Goal: Complete application form: Complete application form

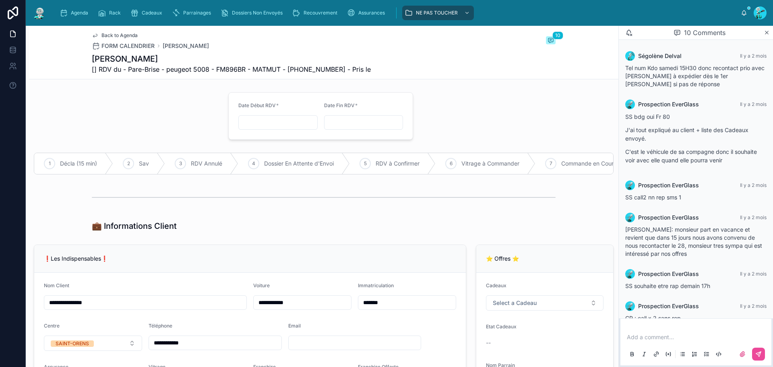
scroll to position [172, 0]
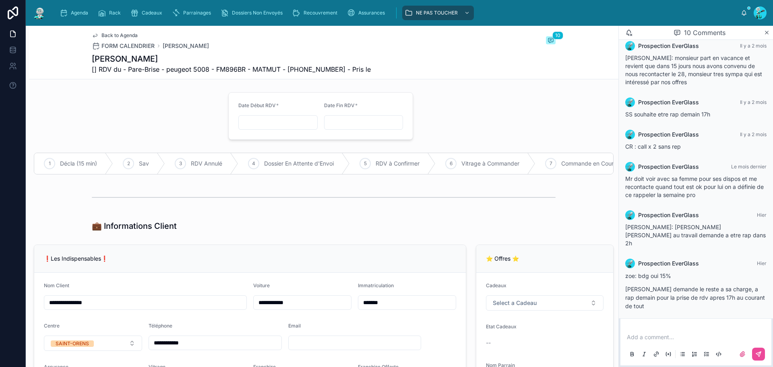
click at [308, 49] on div "Back to Agenda FORM CALENDRIER [PERSON_NAME] 10" at bounding box center [324, 41] width 464 height 18
click at [84, 13] on span "Agenda" at bounding box center [79, 13] width 17 height 6
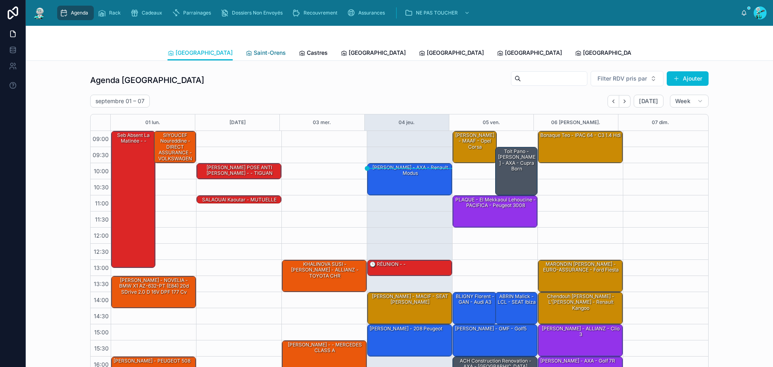
click at [246, 57] on link "Saint-Orens" at bounding box center [266, 54] width 40 height 16
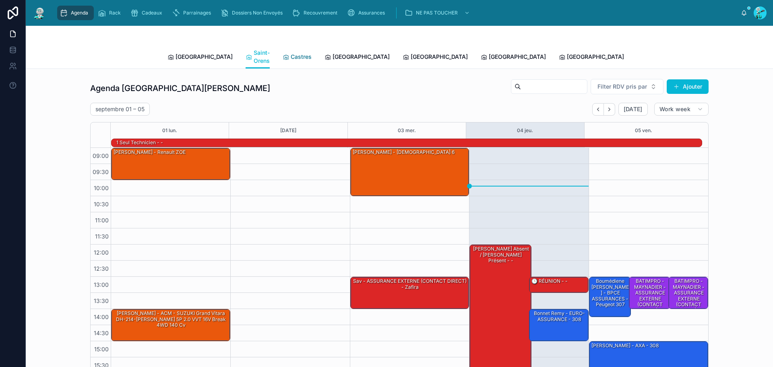
click at [291, 53] on span "Castres" at bounding box center [301, 57] width 21 height 8
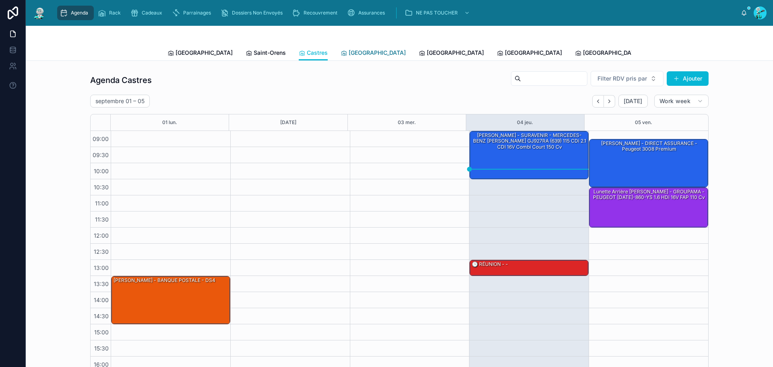
click at [349, 49] on span "[GEOGRAPHIC_DATA]" at bounding box center [377, 53] width 57 height 8
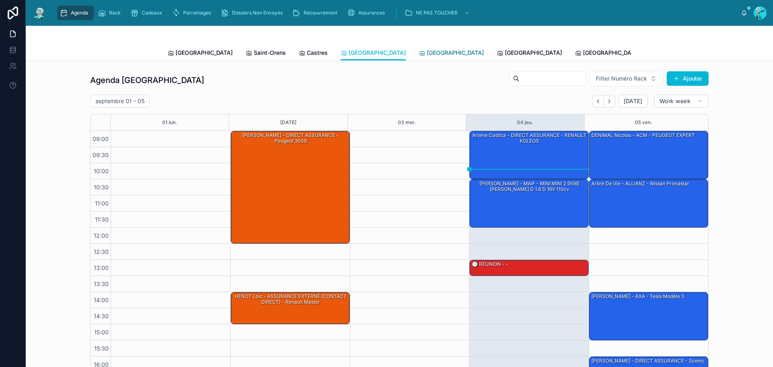
click at [427, 54] on span "[GEOGRAPHIC_DATA]" at bounding box center [455, 53] width 57 height 8
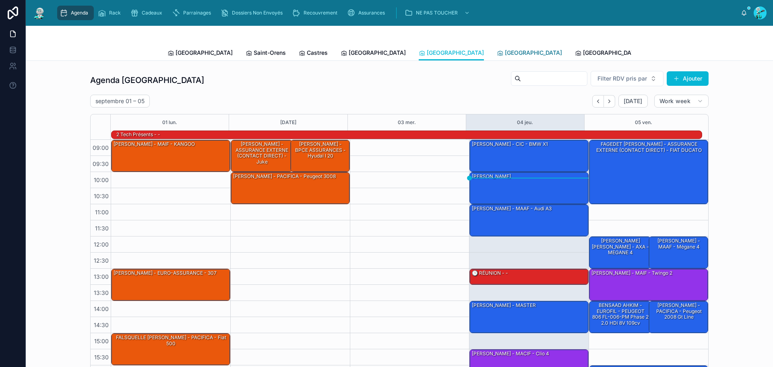
click at [505, 51] on span "[GEOGRAPHIC_DATA]" at bounding box center [533, 53] width 57 height 8
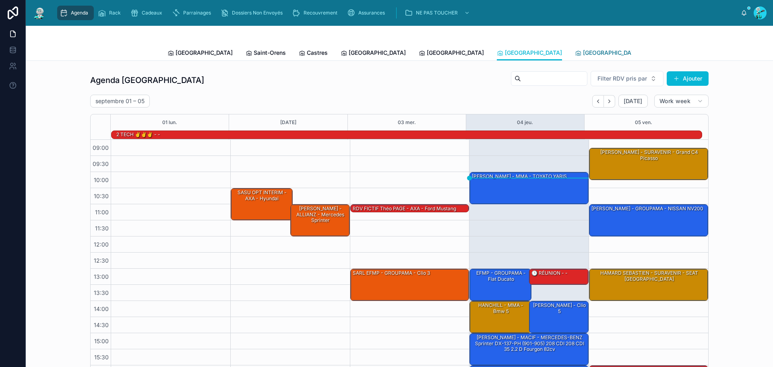
click at [575, 48] on link "[GEOGRAPHIC_DATA]" at bounding box center [607, 54] width 65 height 16
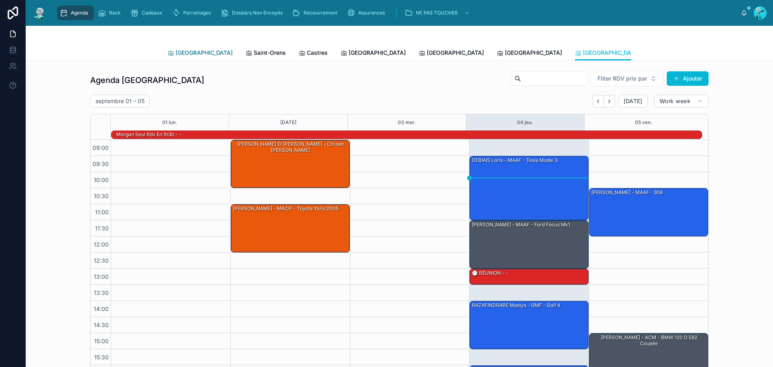
click at [177, 52] on span "[GEOGRAPHIC_DATA]" at bounding box center [204, 53] width 57 height 8
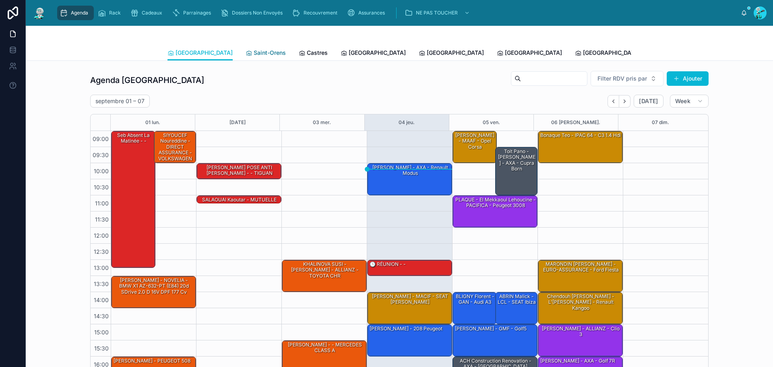
click at [254, 51] on span "Saint-Orens" at bounding box center [270, 53] width 32 height 8
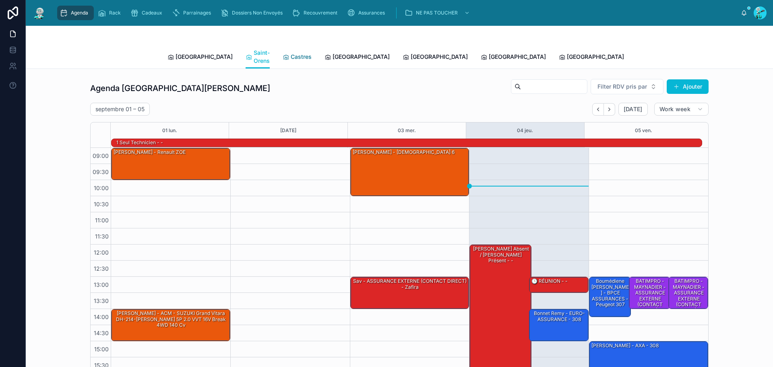
click at [283, 54] on div "Castres" at bounding box center [297, 57] width 29 height 8
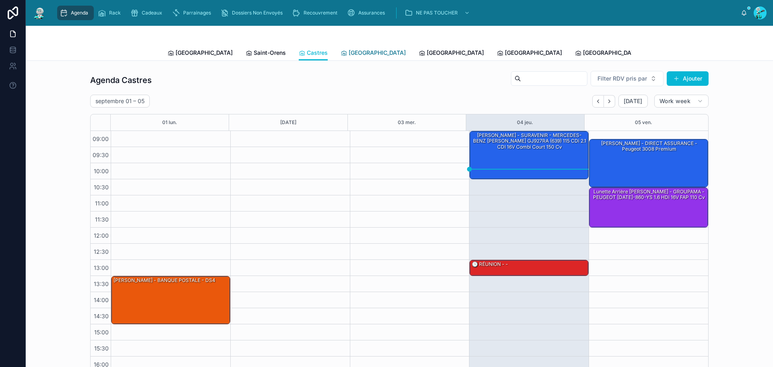
click at [349, 52] on span "[GEOGRAPHIC_DATA]" at bounding box center [377, 53] width 57 height 8
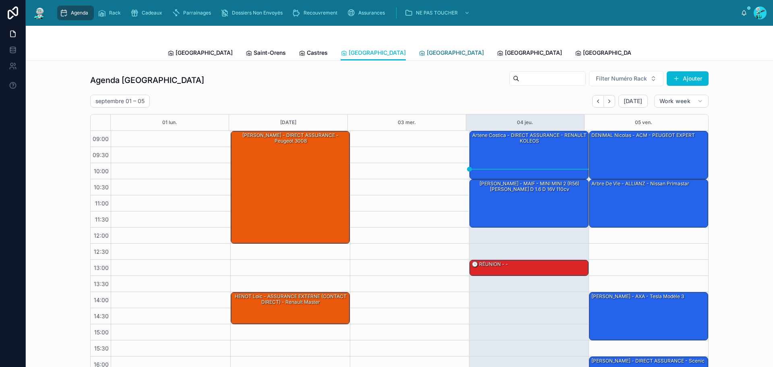
click at [427, 53] on span "[GEOGRAPHIC_DATA]" at bounding box center [455, 53] width 57 height 8
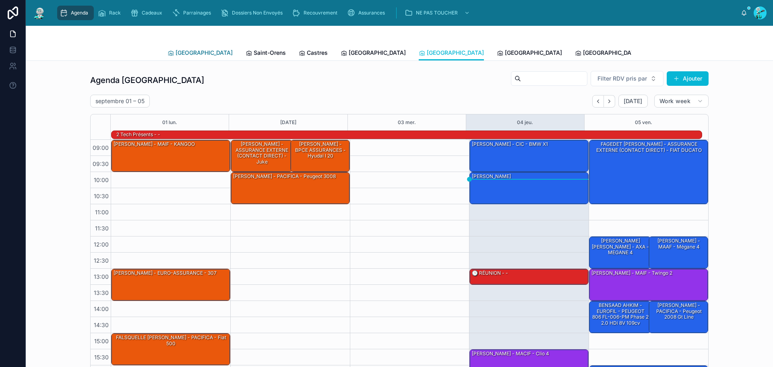
click at [177, 50] on span "[GEOGRAPHIC_DATA]" at bounding box center [204, 53] width 57 height 8
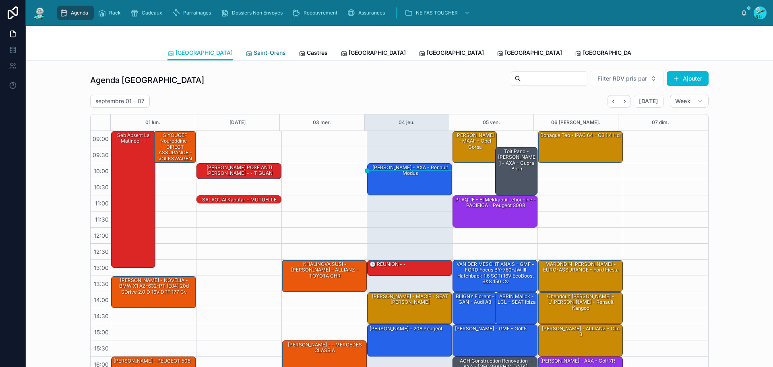
click at [254, 50] on span "Saint-Orens" at bounding box center [270, 53] width 32 height 8
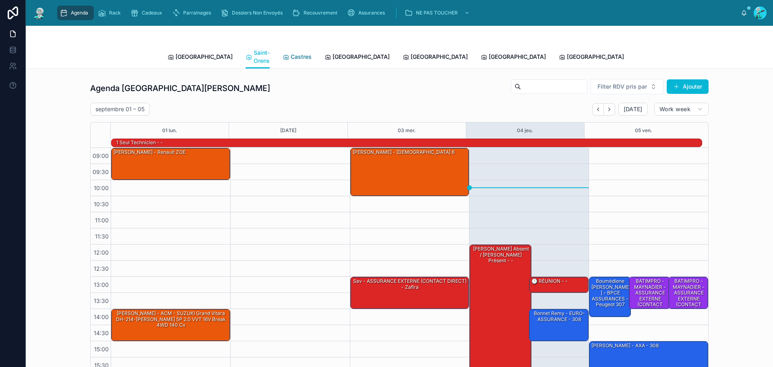
click at [291, 53] on span "Castres" at bounding box center [301, 57] width 21 height 8
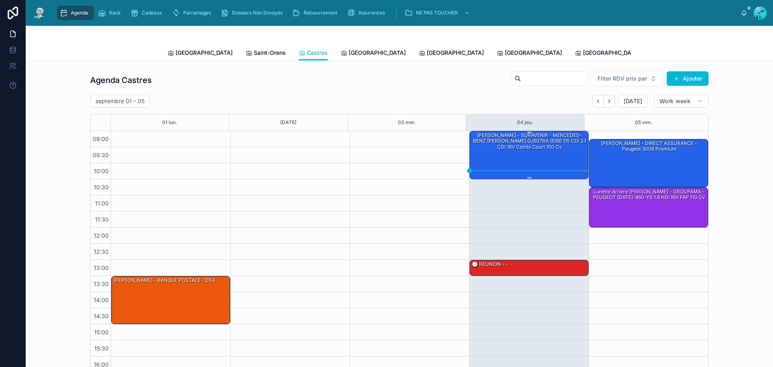
click at [486, 147] on div "[PERSON_NAME] - SURAVENIR - MERCEDES-BENZ [PERSON_NAME] GJ927RA (639) 115 CDi 2…" at bounding box center [529, 141] width 117 height 19
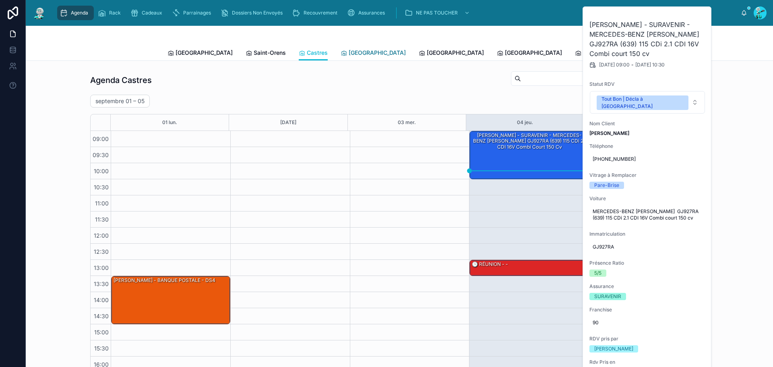
click at [341, 48] on link "[GEOGRAPHIC_DATA]" at bounding box center [373, 54] width 65 height 16
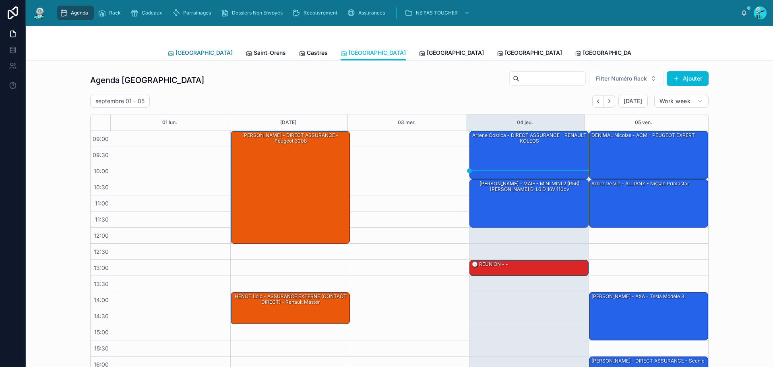
click at [183, 52] on span "[GEOGRAPHIC_DATA]" at bounding box center [204, 53] width 57 height 8
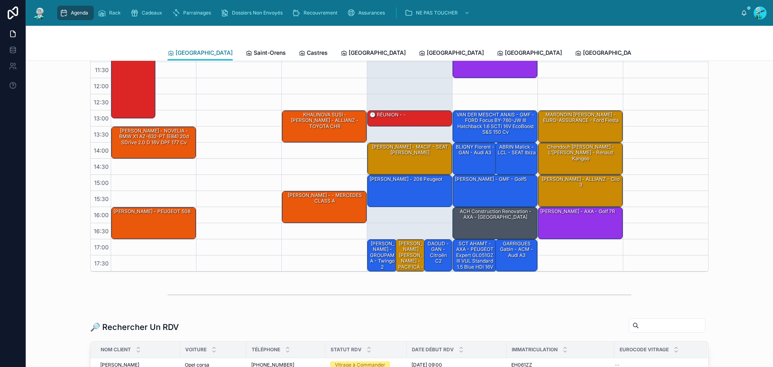
scroll to position [121, 0]
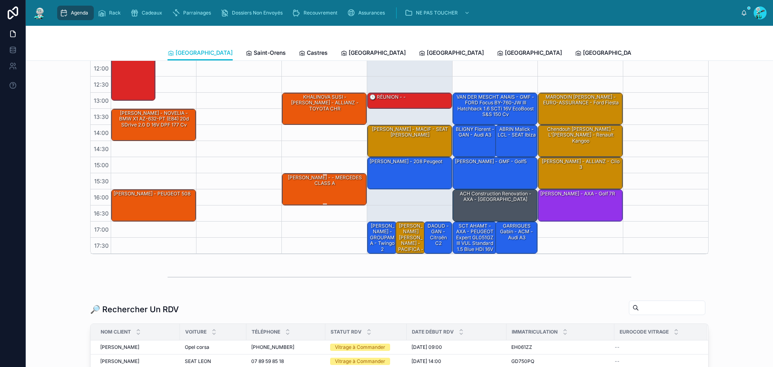
click at [314, 198] on div "[PERSON_NAME] - - MERCEDES CLASS A" at bounding box center [324, 189] width 83 height 31
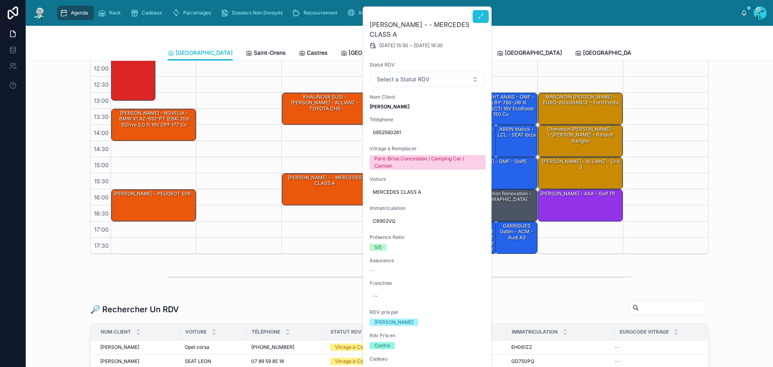
click at [480, 17] on icon at bounding box center [481, 16] width 6 height 6
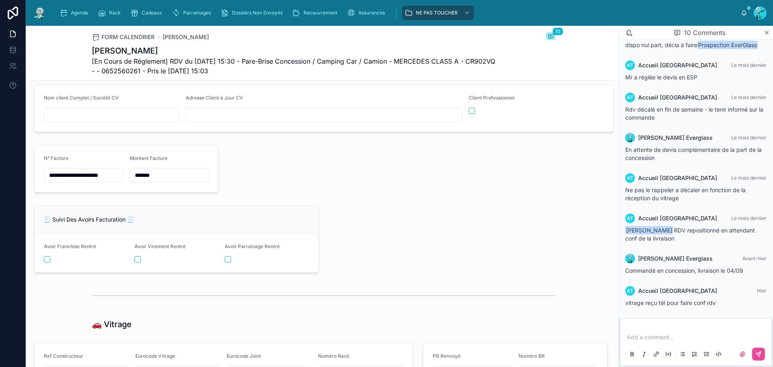
scroll to position [846, 0]
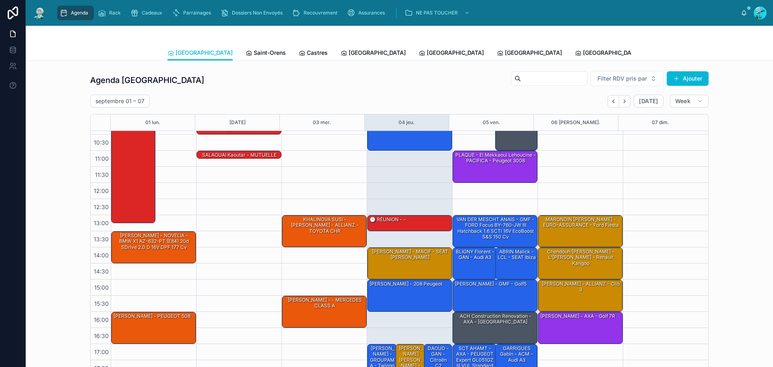
scroll to position [46, 0]
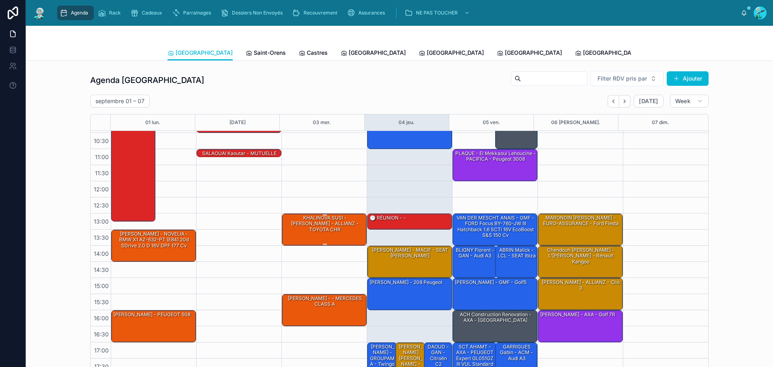
click at [322, 234] on div "KHALINOVA SUSI - [PERSON_NAME] - ALLIANZ - TOYOTA CHR" at bounding box center [324, 229] width 83 height 31
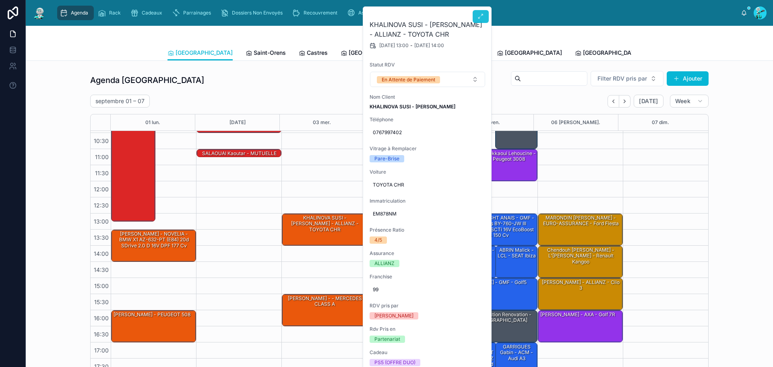
click at [477, 15] on button at bounding box center [481, 16] width 16 height 13
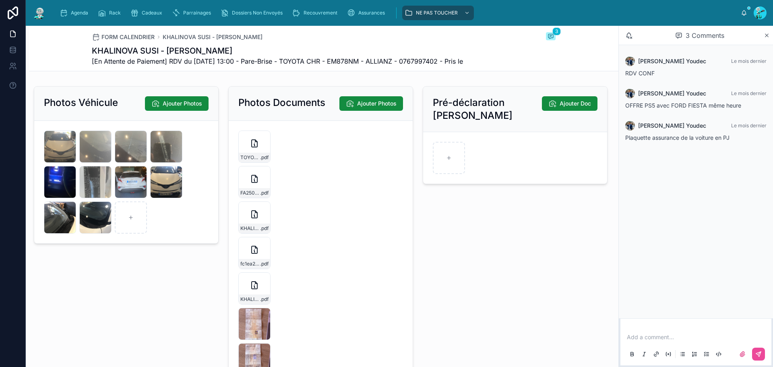
scroll to position [1248, 0]
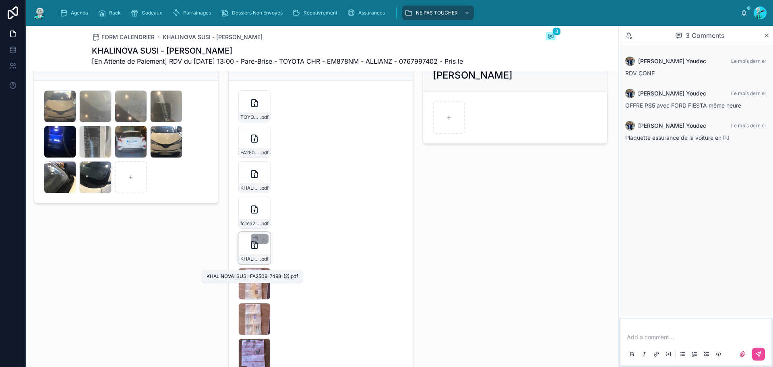
click at [261, 262] on span ".pdf" at bounding box center [264, 259] width 8 height 6
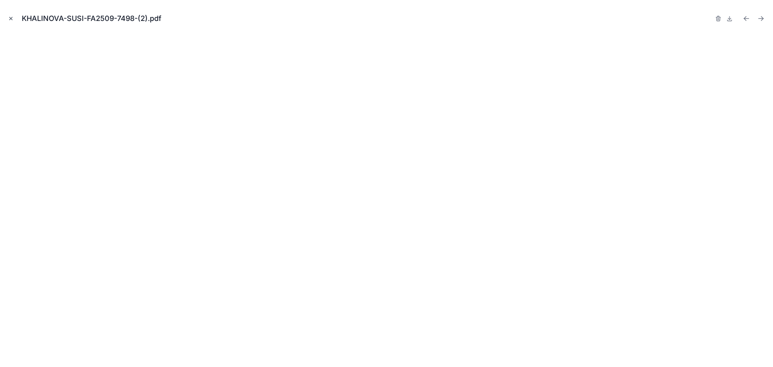
click at [9, 20] on icon "Close modal" at bounding box center [11, 19] width 6 height 6
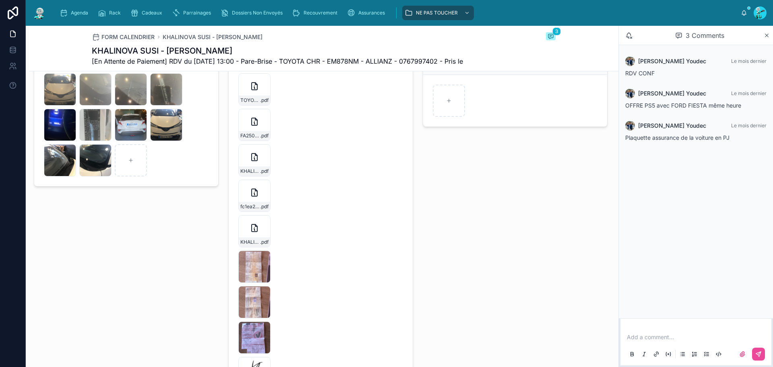
scroll to position [1248, 0]
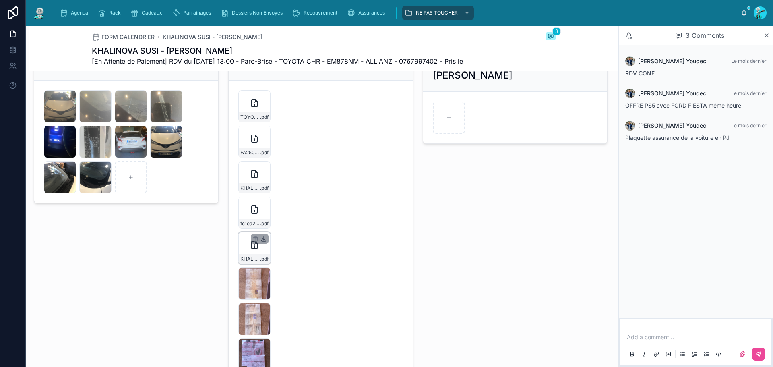
click at [261, 242] on icon at bounding box center [264, 239] width 6 height 6
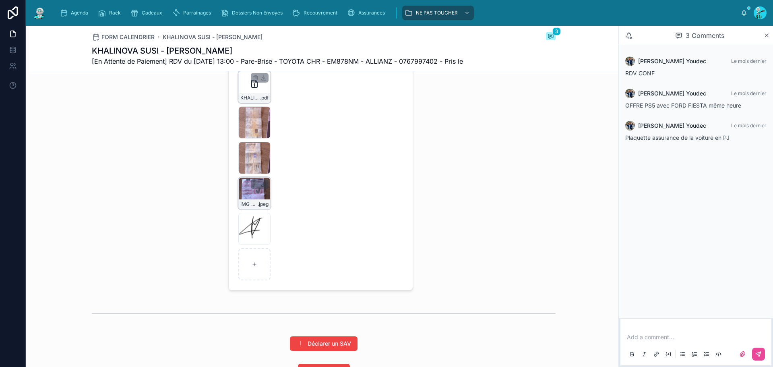
click at [261, 187] on icon at bounding box center [264, 184] width 6 height 6
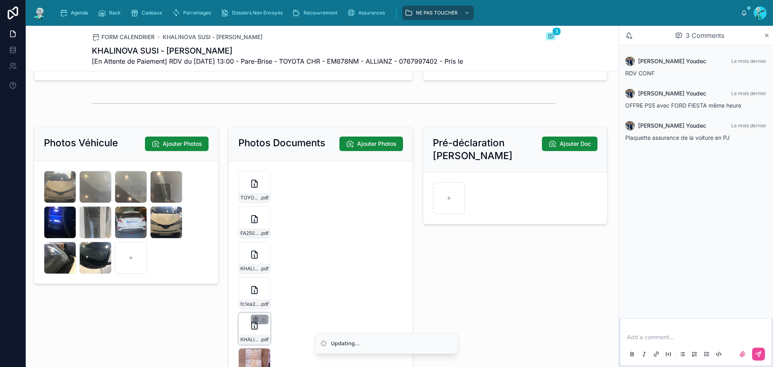
click at [255, 318] on icon "button" at bounding box center [256, 317] width 2 height 1
click at [271, 311] on icon "button" at bounding box center [270, 311] width 6 height 6
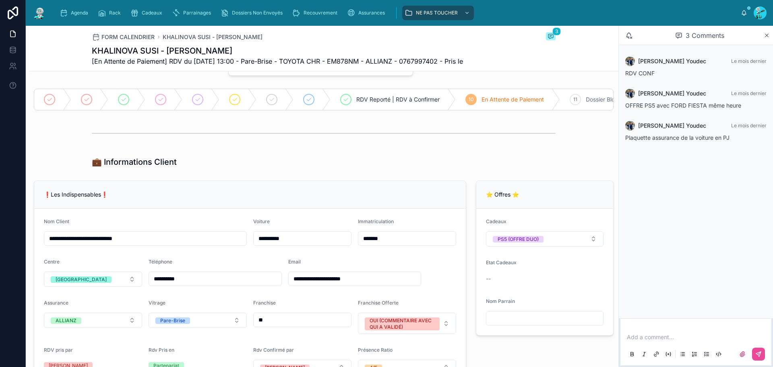
scroll to position [0, 0]
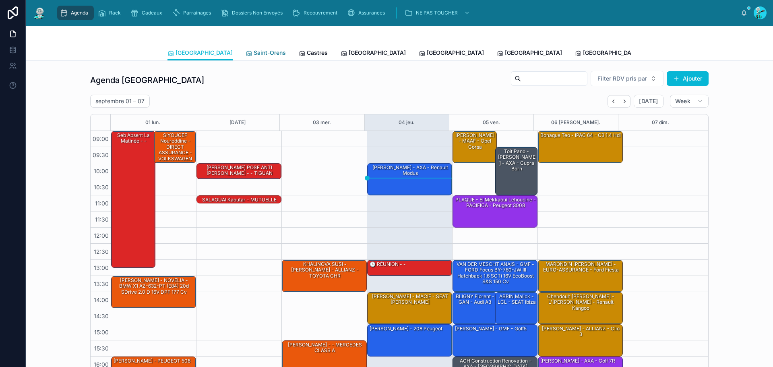
click at [254, 54] on span "Saint-Orens" at bounding box center [270, 53] width 32 height 8
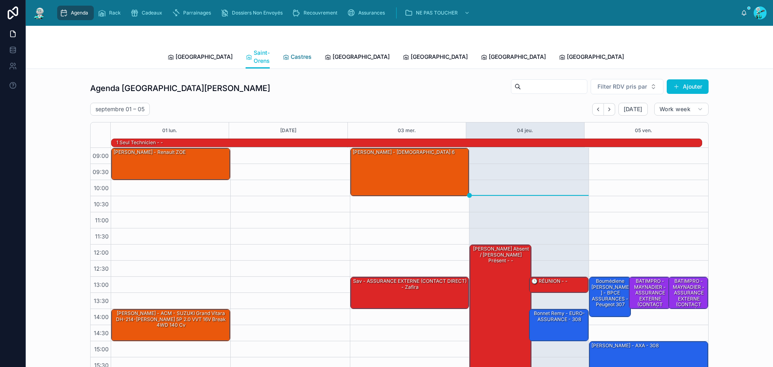
click at [291, 53] on span "Castres" at bounding box center [301, 57] width 21 height 8
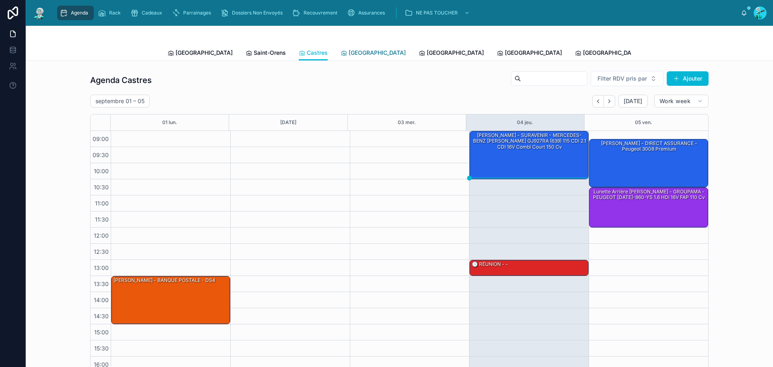
click at [349, 53] on span "[GEOGRAPHIC_DATA]" at bounding box center [377, 53] width 57 height 8
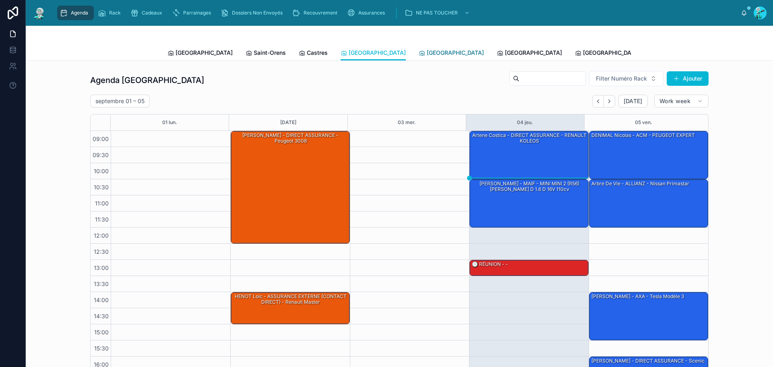
click at [419, 52] on icon at bounding box center [422, 53] width 6 height 6
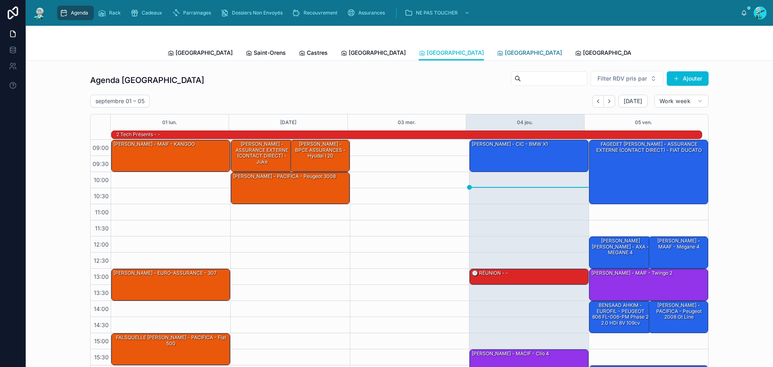
click at [505, 55] on span "[GEOGRAPHIC_DATA]" at bounding box center [533, 53] width 57 height 8
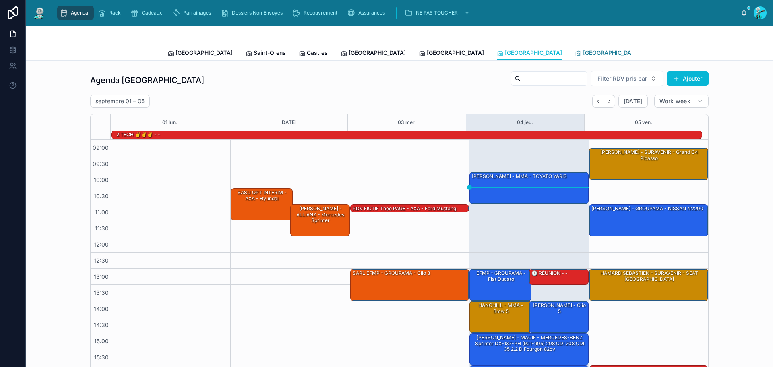
click at [583, 56] on span "[GEOGRAPHIC_DATA]" at bounding box center [611, 53] width 57 height 8
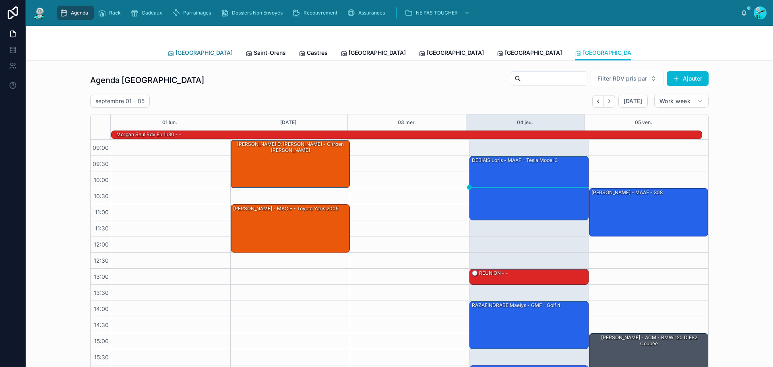
click at [184, 51] on span "[GEOGRAPHIC_DATA]" at bounding box center [204, 53] width 57 height 8
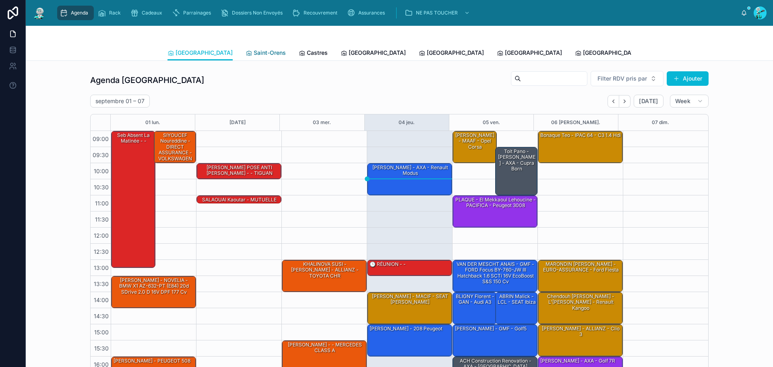
click at [254, 50] on span "Saint-Orens" at bounding box center [270, 53] width 32 height 8
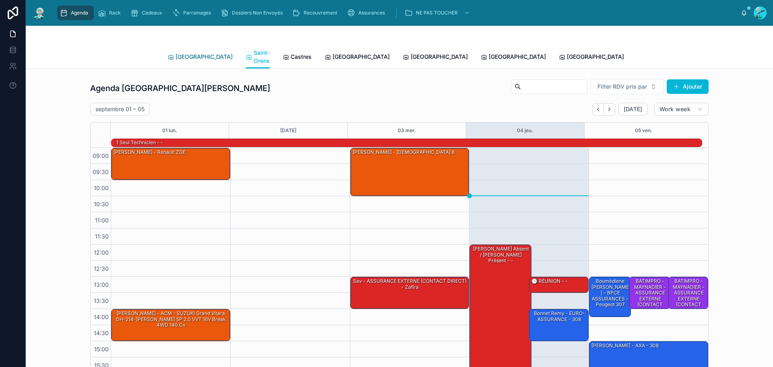
click at [190, 54] on span "[GEOGRAPHIC_DATA]" at bounding box center [204, 57] width 57 height 8
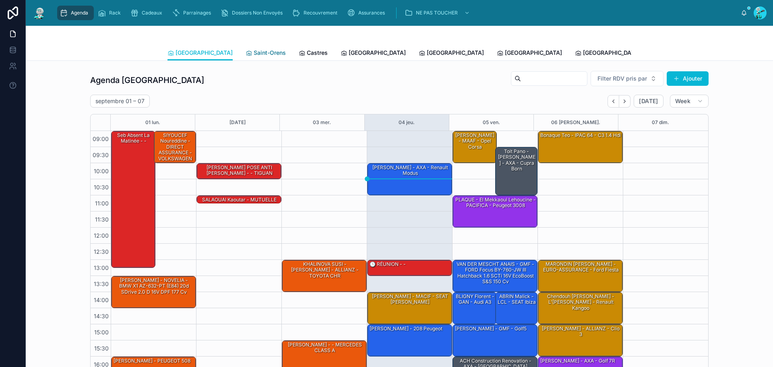
click at [246, 48] on link "Saint-Orens" at bounding box center [266, 54] width 40 height 16
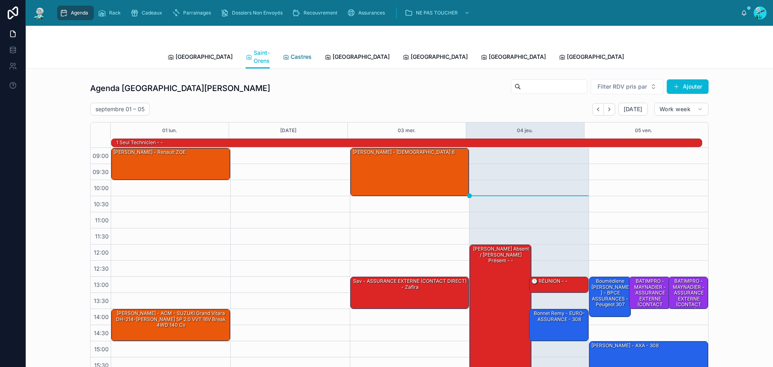
click at [291, 53] on span "Castres" at bounding box center [301, 57] width 21 height 8
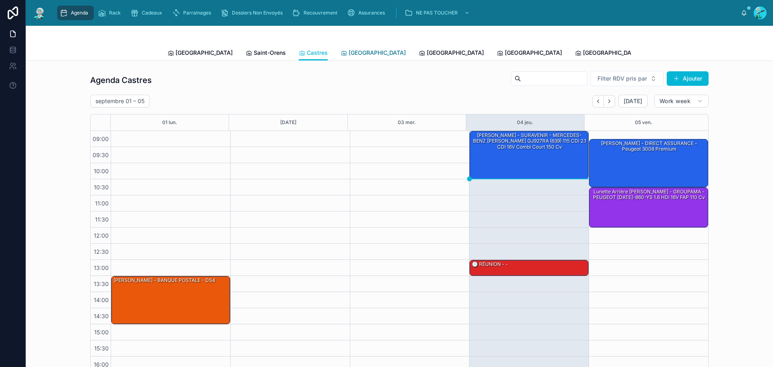
click at [349, 50] on span "[GEOGRAPHIC_DATA]" at bounding box center [377, 53] width 57 height 8
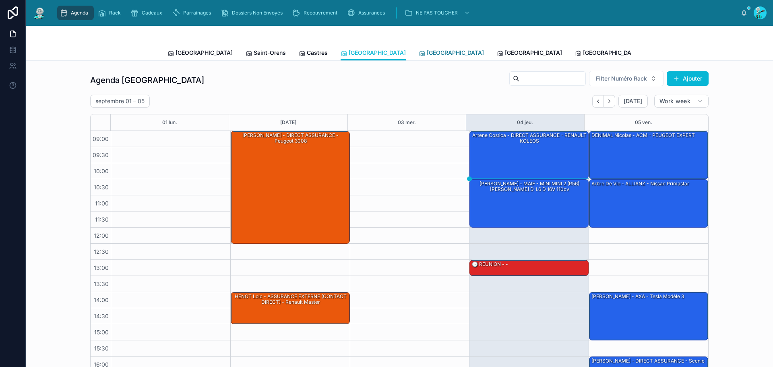
click at [427, 53] on span "[GEOGRAPHIC_DATA]" at bounding box center [455, 53] width 57 height 8
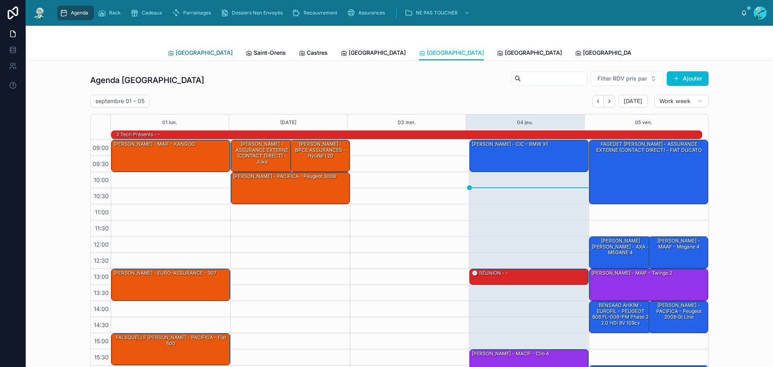
click at [191, 57] on link "[GEOGRAPHIC_DATA]" at bounding box center [200, 54] width 65 height 16
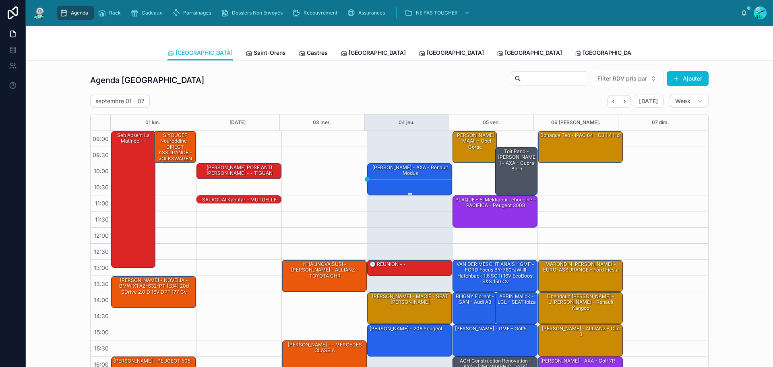
click at [404, 179] on div "[PERSON_NAME] - AXA - Renault modus" at bounding box center [410, 178] width 83 height 31
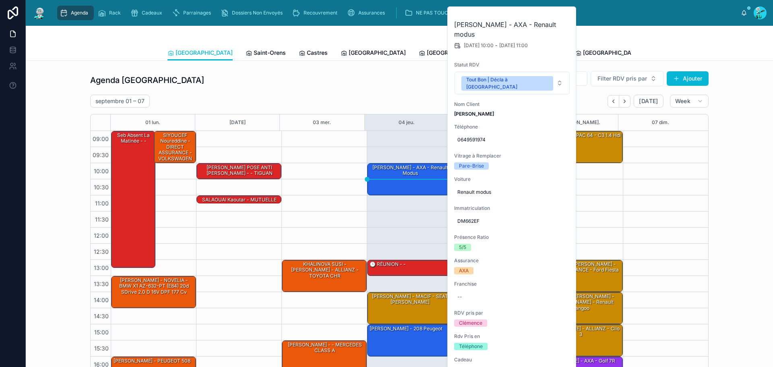
drag, startPoint x: 356, startPoint y: 82, endPoint x: 362, endPoint y: 82, distance: 6.0
click at [360, 82] on div "Agenda Toulouse Filter RDV pris par [PERSON_NAME]" at bounding box center [399, 79] width 619 height 19
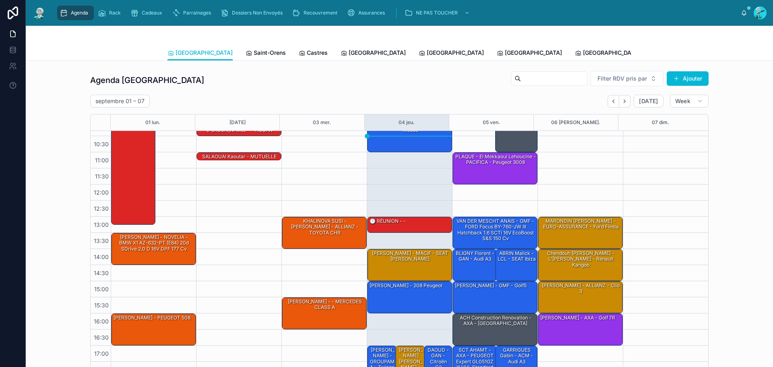
scroll to position [46, 0]
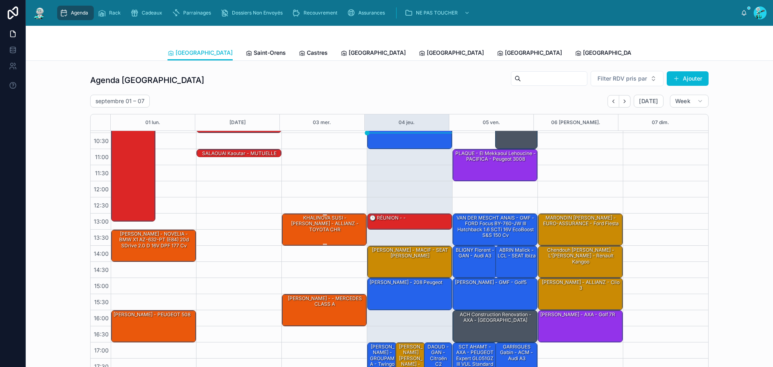
click at [311, 225] on div "KHALINOVA SUSI - [PERSON_NAME] - ALLIANZ - TOYOTA CHR" at bounding box center [324, 223] width 83 height 19
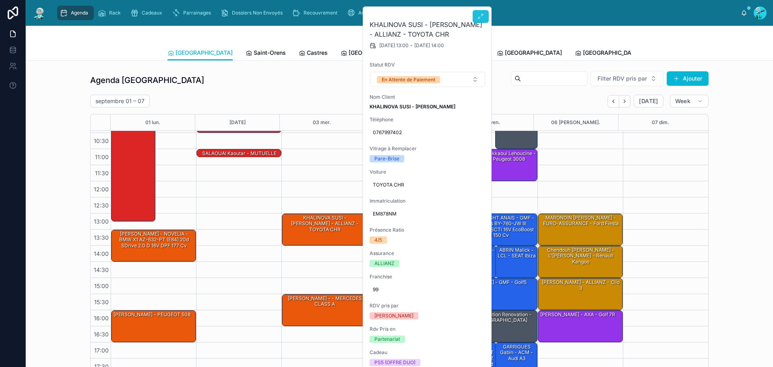
click at [476, 14] on button at bounding box center [481, 16] width 16 height 13
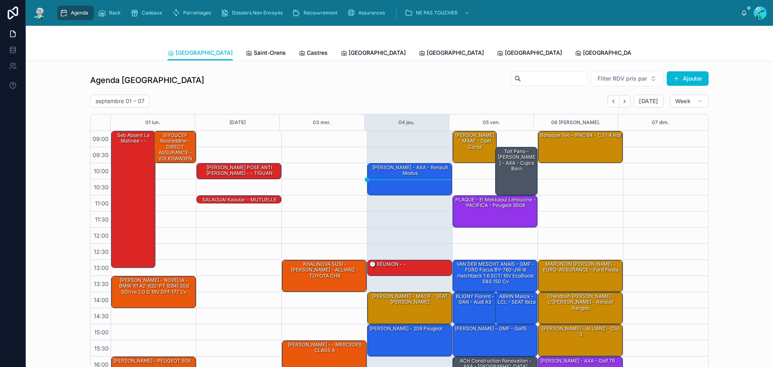
click at [728, 52] on span "Tous Centres" at bounding box center [745, 53] width 35 height 8
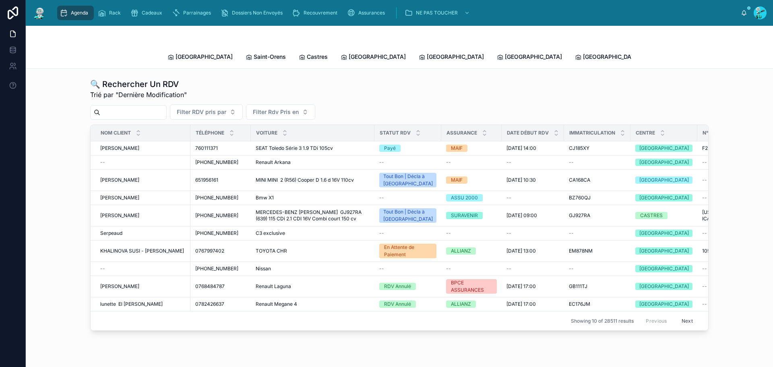
click at [133, 107] on input "text" at bounding box center [133, 112] width 66 height 11
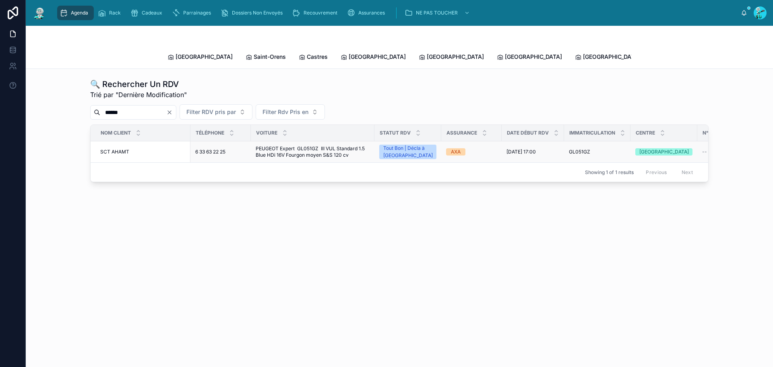
type input "******"
click at [125, 148] on td "SCT AHAMT SCT AHAMT" at bounding box center [141, 151] width 100 height 21
click at [128, 149] on span "SCT AHAMT" at bounding box center [114, 152] width 29 height 6
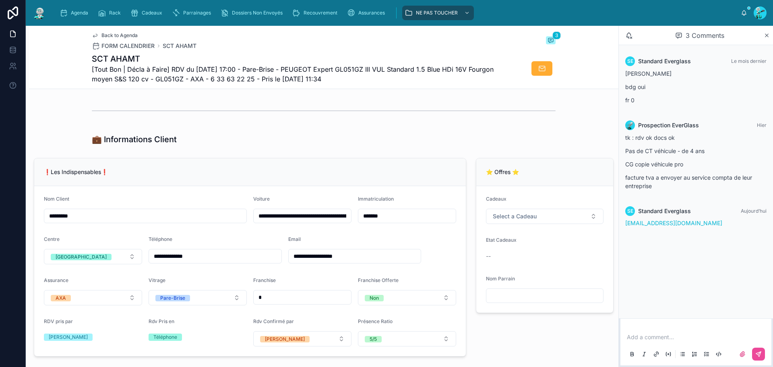
scroll to position [82, 0]
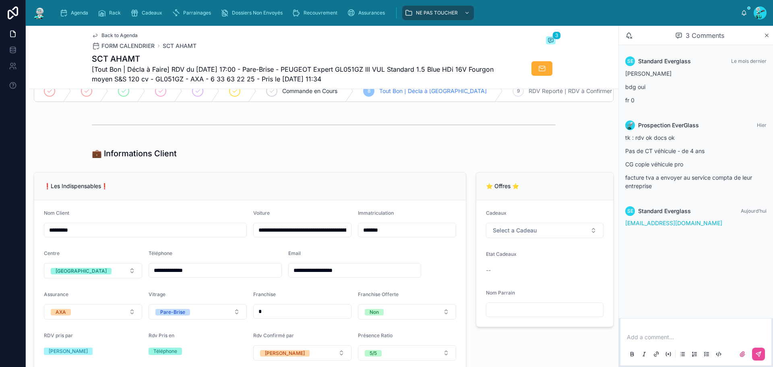
click at [428, 236] on input "*******" at bounding box center [406, 229] width 97 height 11
drag, startPoint x: 322, startPoint y: 167, endPoint x: 429, endPoint y: 231, distance: 124.2
click at [403, 237] on div "*******" at bounding box center [407, 230] width 98 height 14
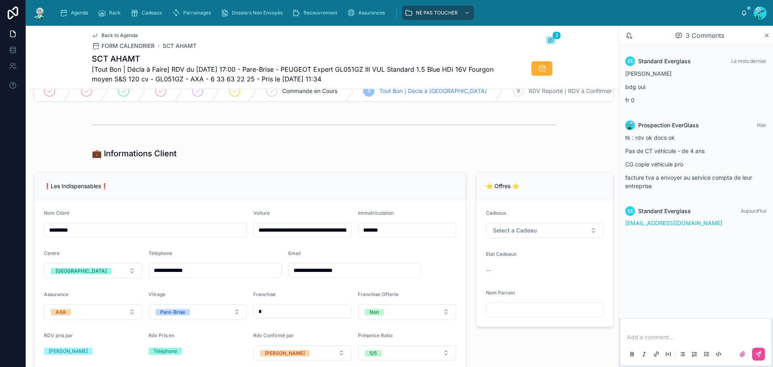
click at [403, 233] on input "*******" at bounding box center [406, 229] width 97 height 11
click at [286, 177] on div "**********" at bounding box center [250, 271] width 442 height 205
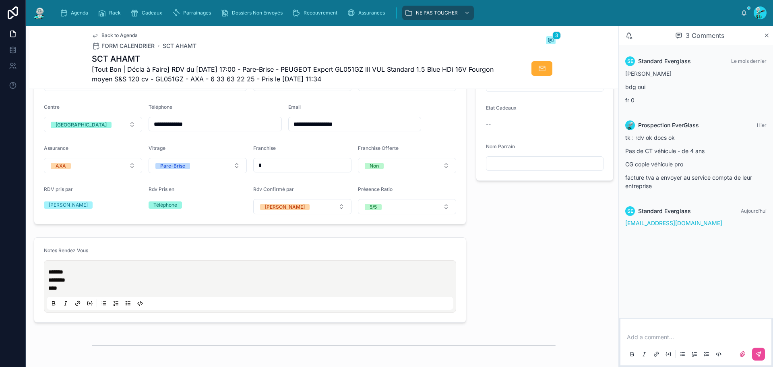
scroll to position [324, 0]
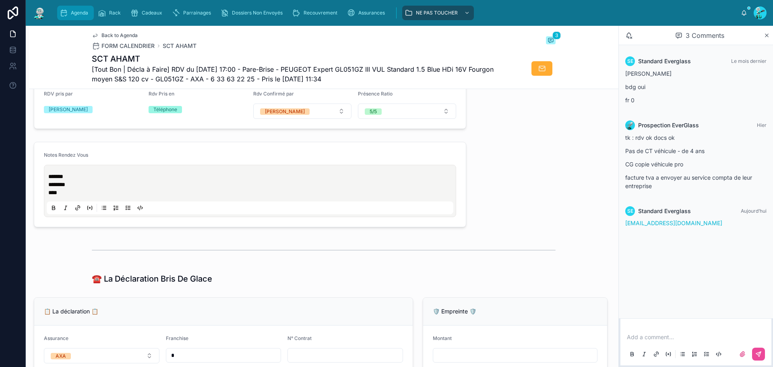
click at [79, 20] on link "Agenda" at bounding box center [75, 13] width 37 height 14
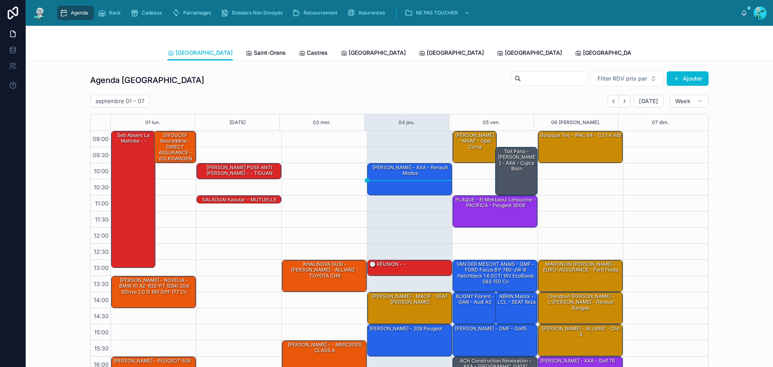
scroll to position [46, 0]
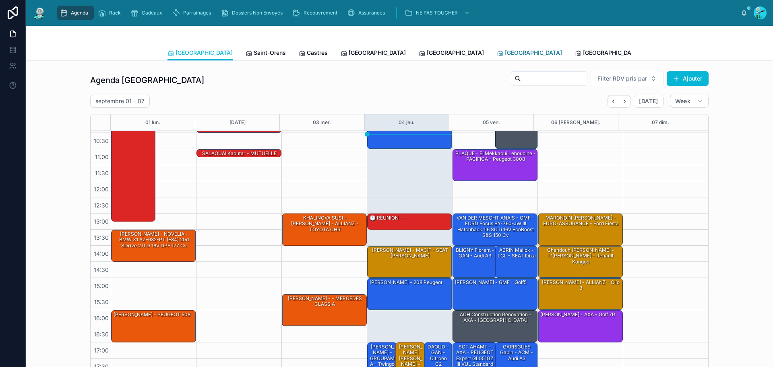
click at [505, 52] on span "[GEOGRAPHIC_DATA]" at bounding box center [533, 53] width 57 height 8
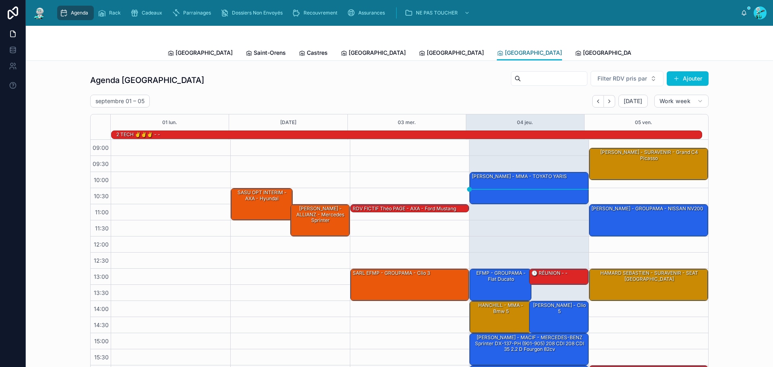
scroll to position [55, 0]
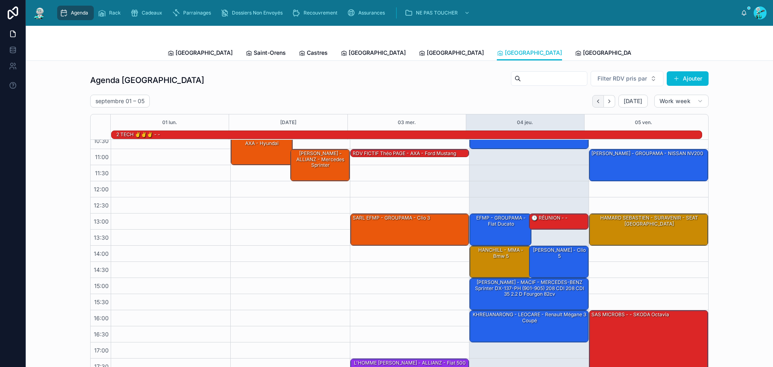
click at [598, 99] on icon "Back" at bounding box center [598, 101] width 6 height 6
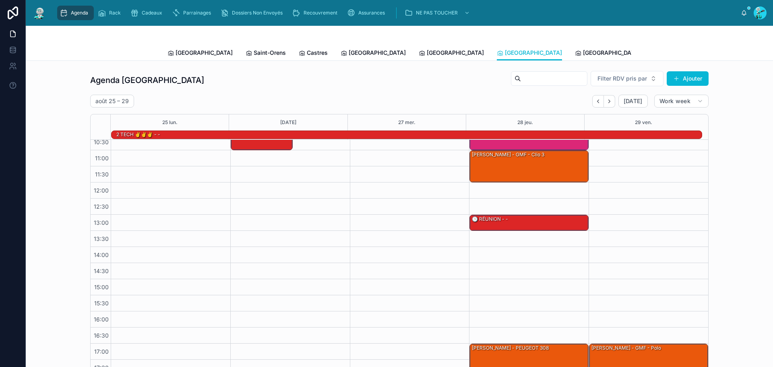
scroll to position [55, 0]
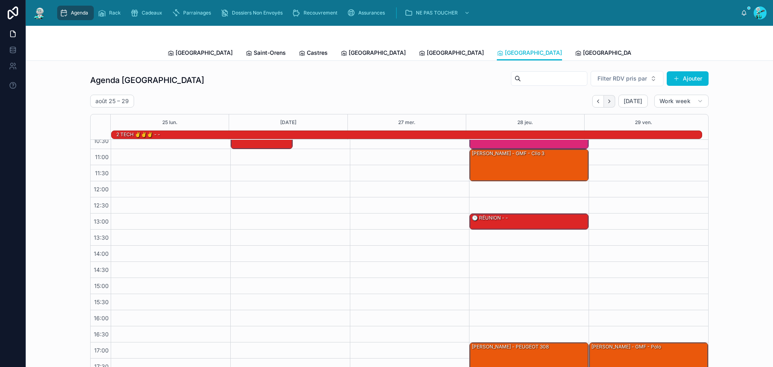
click at [604, 104] on button "Next" at bounding box center [609, 101] width 11 height 12
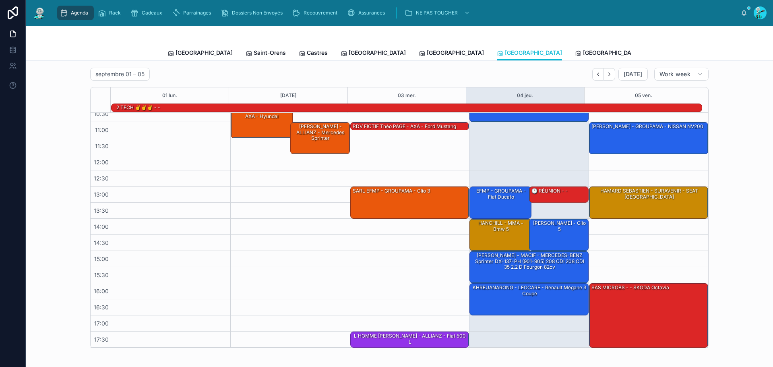
scroll to position [40, 0]
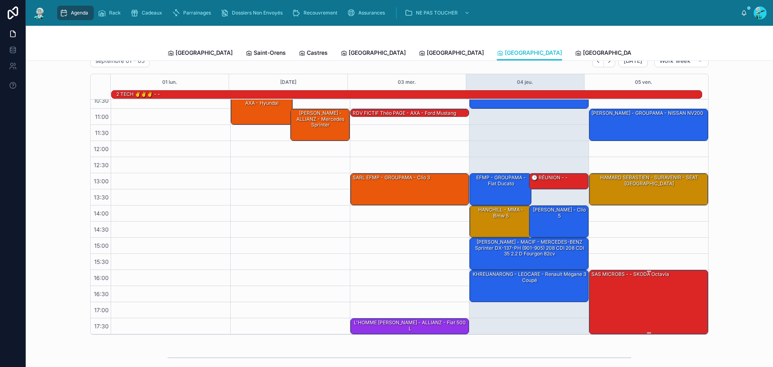
click at [642, 298] on div "SAS MICROBS - - SKODA Octavia" at bounding box center [649, 301] width 117 height 63
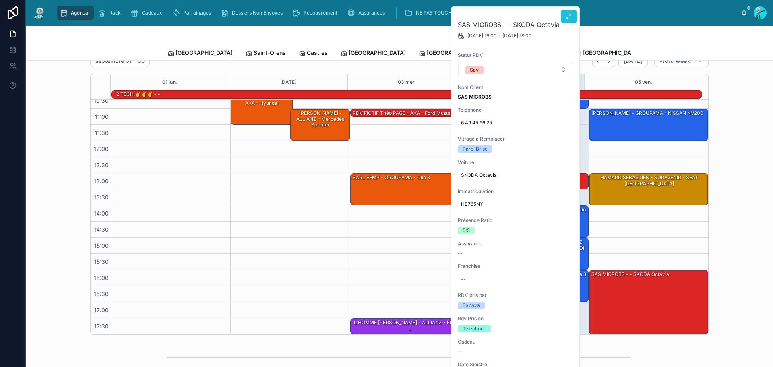
click at [571, 17] on icon at bounding box center [569, 16] width 6 height 6
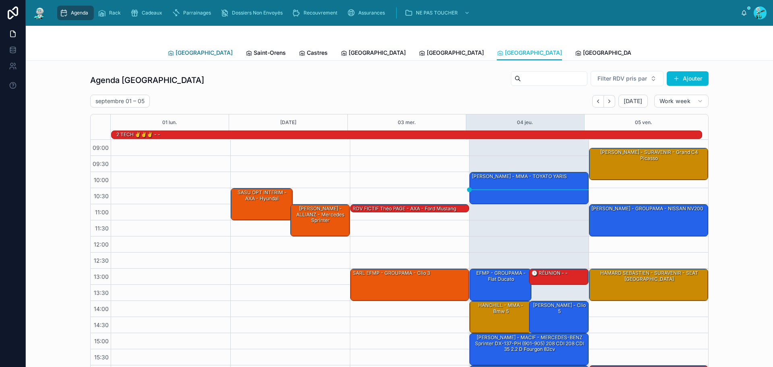
click at [176, 51] on span "[GEOGRAPHIC_DATA]" at bounding box center [204, 53] width 57 height 8
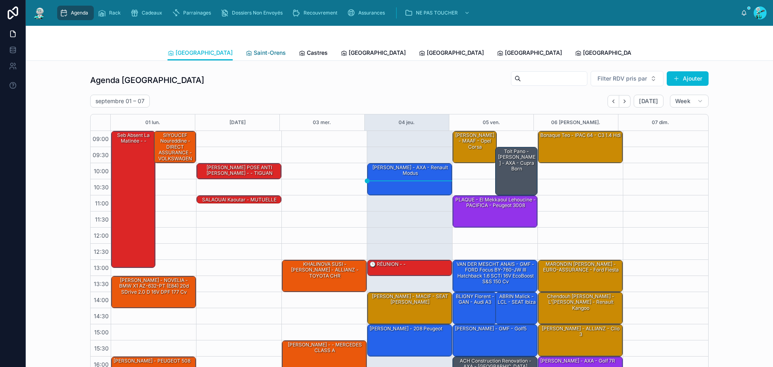
click at [246, 47] on link "Saint-Orens" at bounding box center [266, 54] width 40 height 16
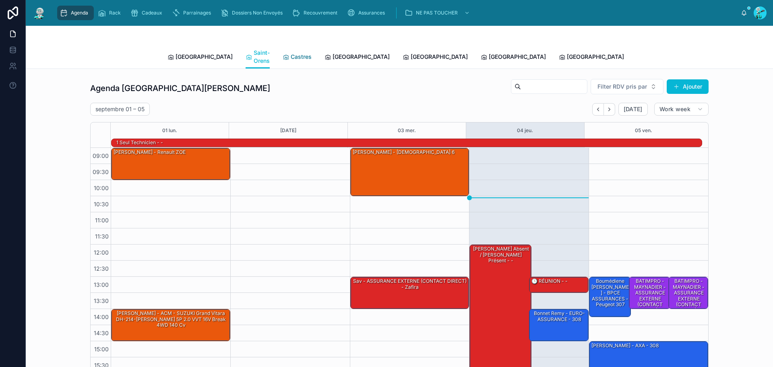
click at [283, 58] on link "Castres" at bounding box center [297, 58] width 29 height 16
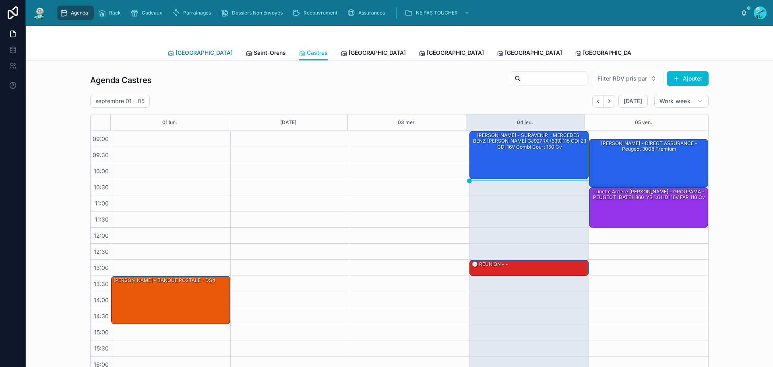
click at [193, 55] on span "[GEOGRAPHIC_DATA]" at bounding box center [204, 53] width 57 height 8
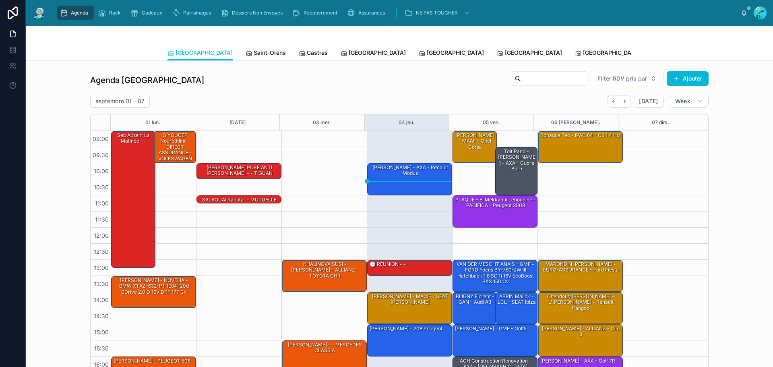
click at [728, 54] on span "Tous Centres" at bounding box center [745, 53] width 35 height 8
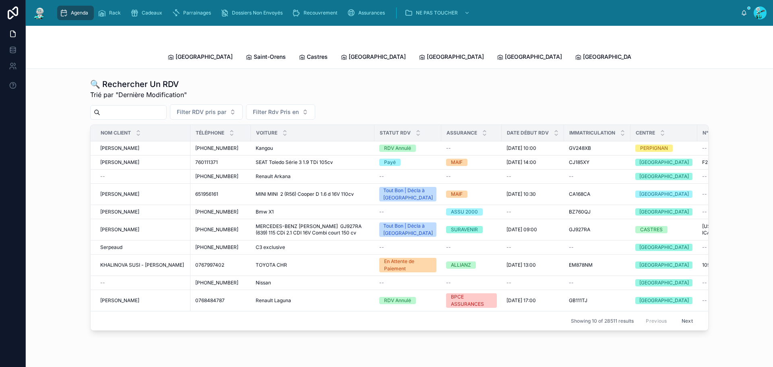
click at [127, 108] on input "text" at bounding box center [133, 112] width 66 height 11
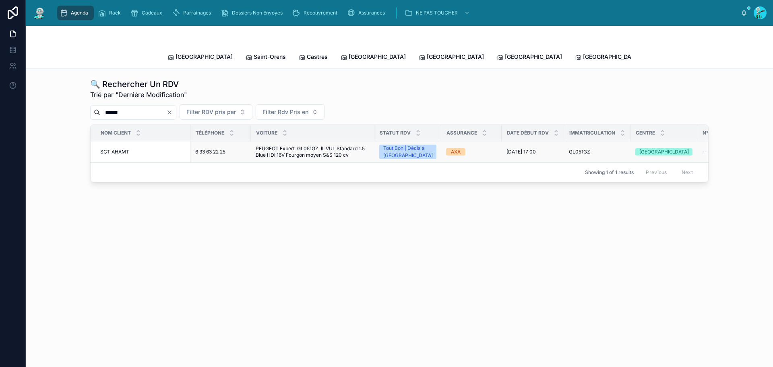
type input "******"
click at [137, 149] on div "SCT AHAMT SCT AHAMT" at bounding box center [142, 152] width 85 height 6
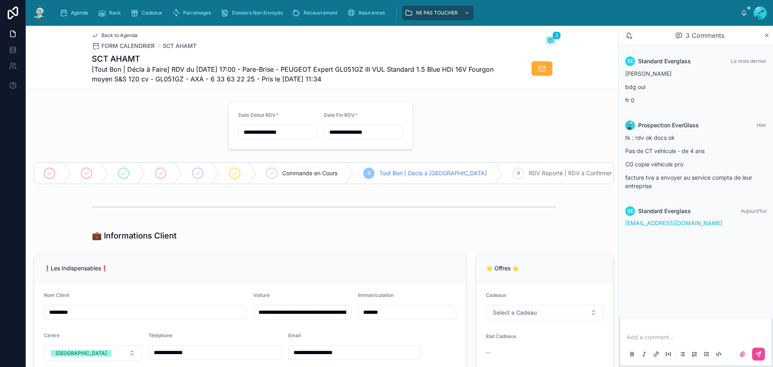
click at [395, 314] on input "*******" at bounding box center [406, 311] width 97 height 11
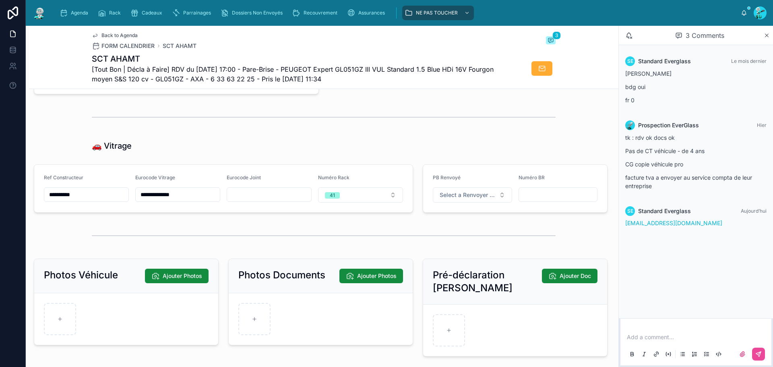
scroll to position [1047, 0]
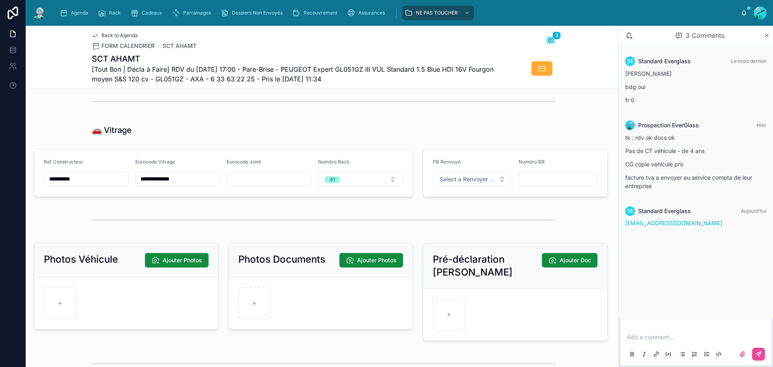
click at [108, 177] on div "**********" at bounding box center [86, 173] width 85 height 28
click at [96, 183] on input "**********" at bounding box center [86, 178] width 84 height 11
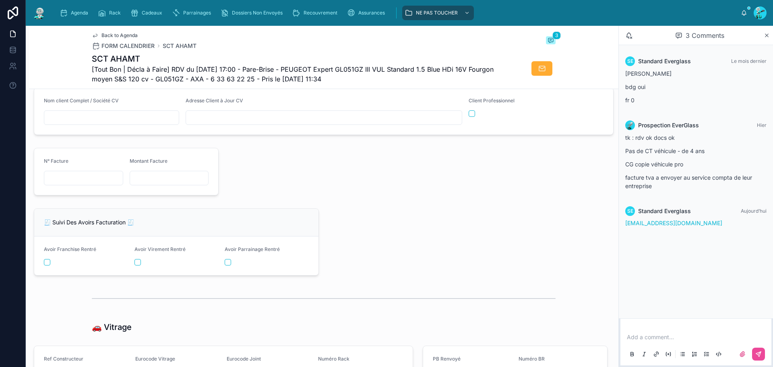
scroll to position [846, 0]
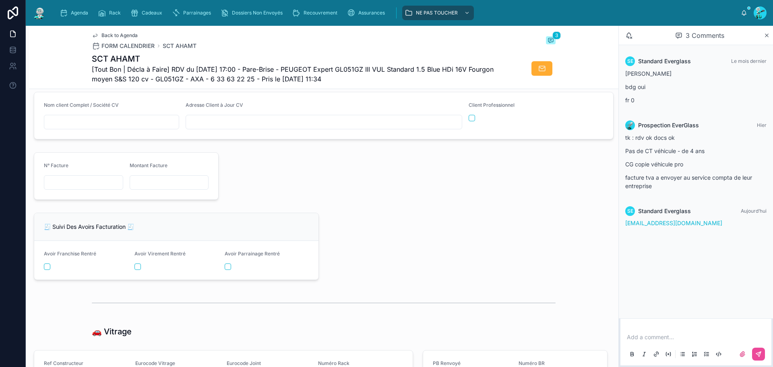
click at [104, 188] on input "text" at bounding box center [83, 182] width 79 height 11
drag, startPoint x: 75, startPoint y: 193, endPoint x: 6, endPoint y: 186, distance: 69.3
click at [75, 188] on input "text" at bounding box center [83, 182] width 79 height 11
paste input "**********"
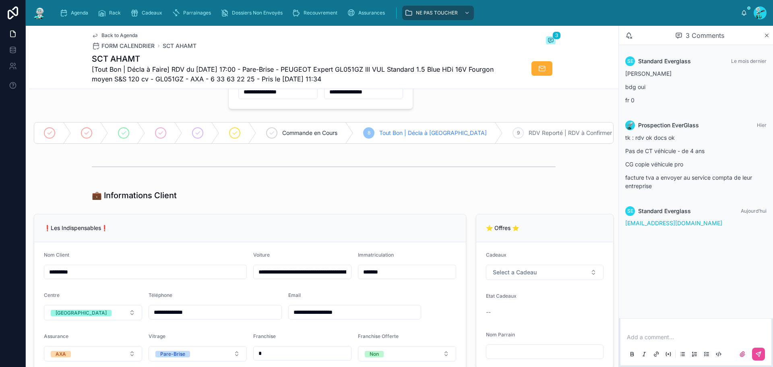
scroll to position [0, 0]
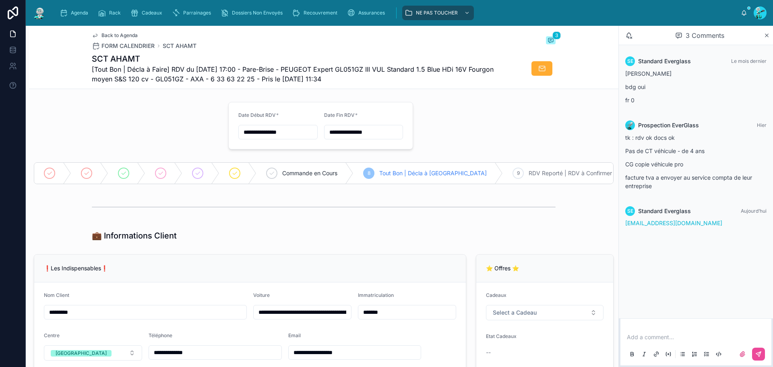
type input "**********"
drag, startPoint x: 699, startPoint y: 225, endPoint x: 621, endPoint y: 224, distance: 77.7
click at [621, 224] on div "SE Standard Everglass Aujourd’hui [EMAIL_ADDRESS][DOMAIN_NAME]" at bounding box center [696, 216] width 151 height 31
copy link "[EMAIL_ADDRESS][DOMAIN_NAME]"
click at [673, 340] on p at bounding box center [697, 337] width 141 height 8
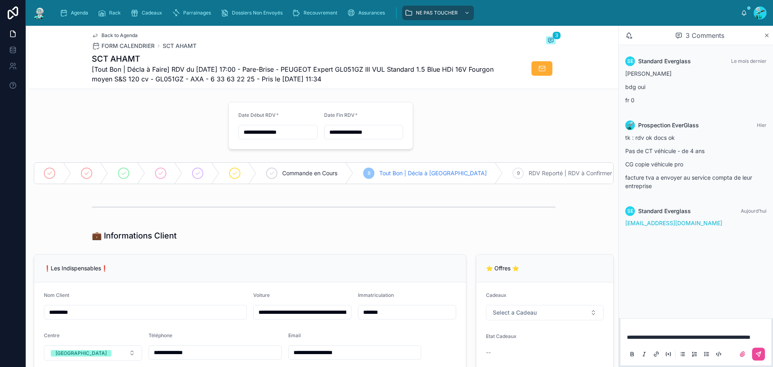
click at [674, 341] on div "**********" at bounding box center [695, 345] width 141 height 34
click at [674, 337] on p "**********" at bounding box center [697, 337] width 141 height 8
click at [688, 318] on span "Standard Everglass" at bounding box center [714, 315] width 97 height 8
click at [755, 357] on icon at bounding box center [758, 354] width 6 height 6
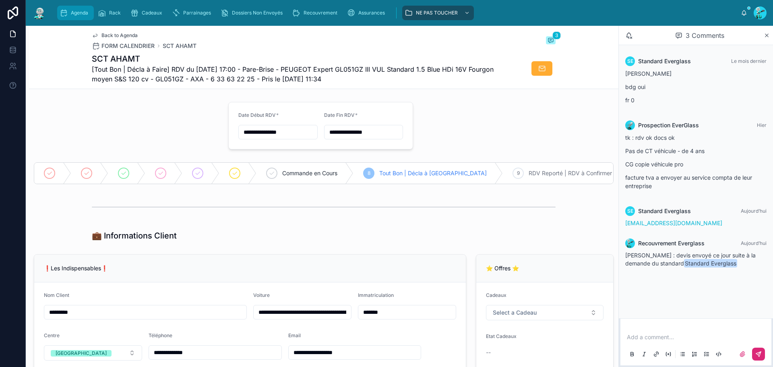
click at [77, 17] on div "Agenda" at bounding box center [76, 12] width 32 height 13
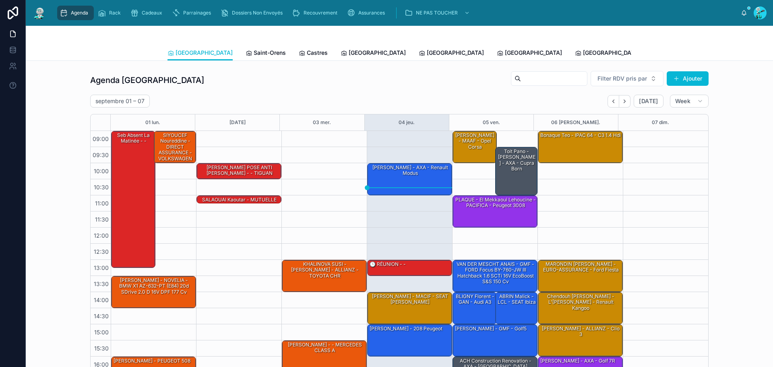
click at [720, 57] on link "Tous Centres" at bounding box center [741, 54] width 43 height 16
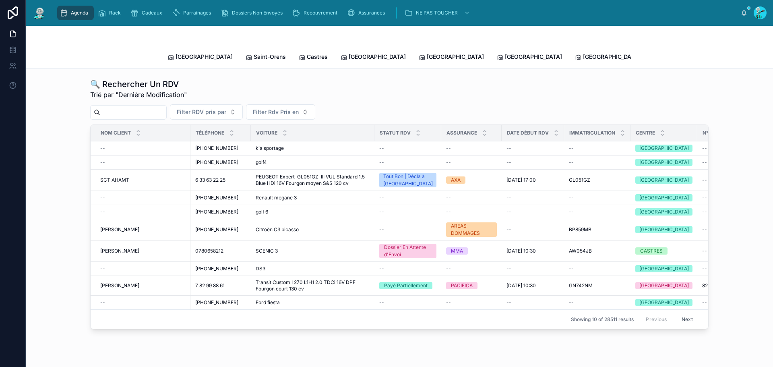
click at [138, 107] on input "text" at bounding box center [133, 112] width 66 height 11
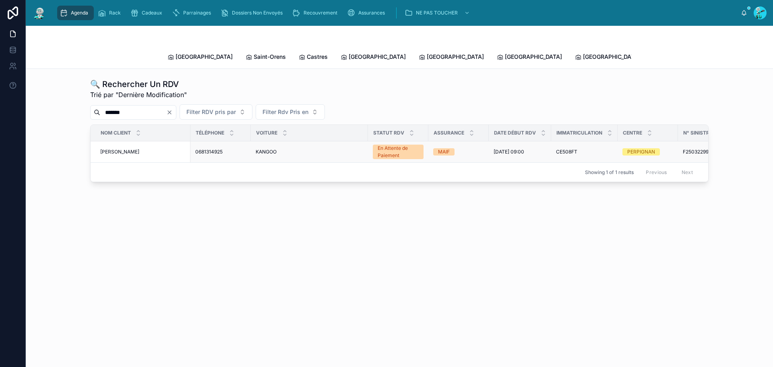
type input "*******"
click at [162, 149] on div "[PERSON_NAME] [PERSON_NAME]" at bounding box center [142, 152] width 85 height 6
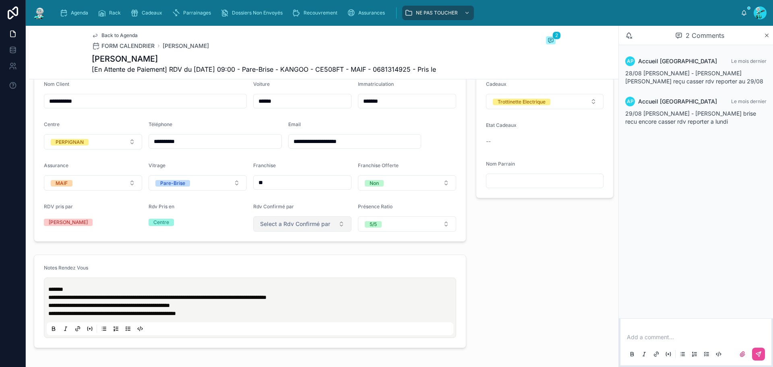
scroll to position [322, 0]
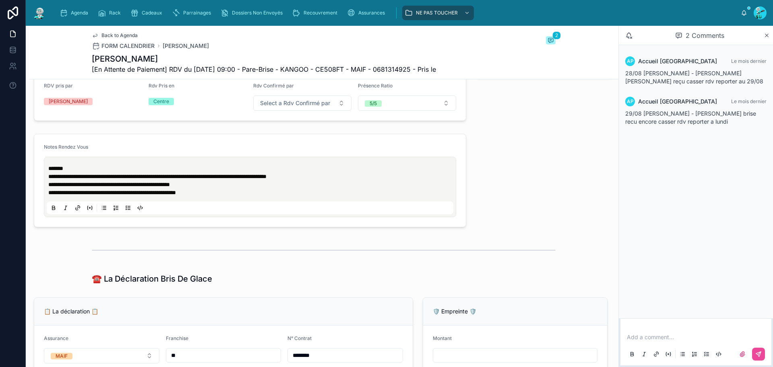
click at [77, 172] on p "*******" at bounding box center [251, 168] width 407 height 8
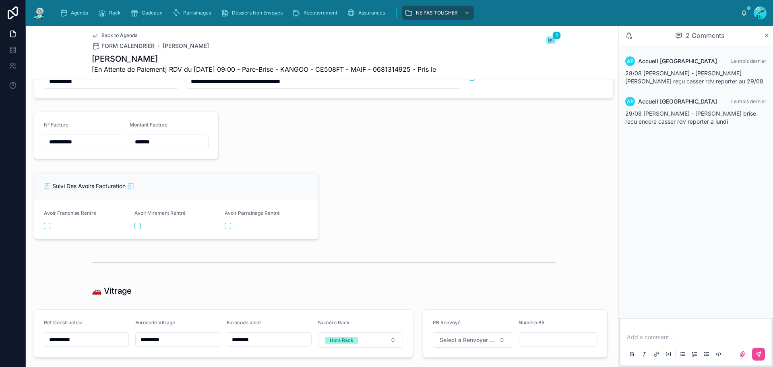
scroll to position [886, 0]
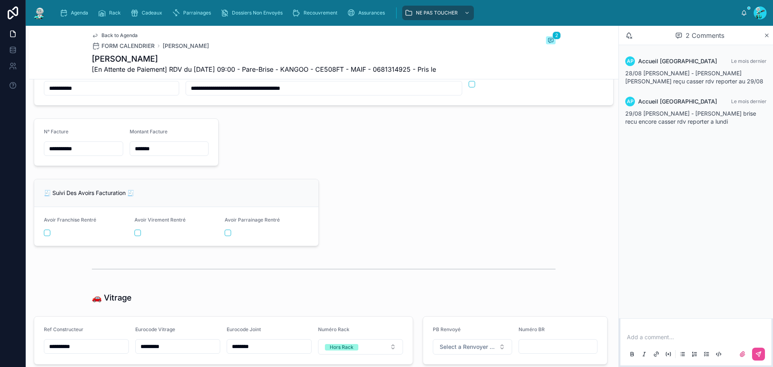
click at [97, 154] on input "**********" at bounding box center [83, 148] width 79 height 11
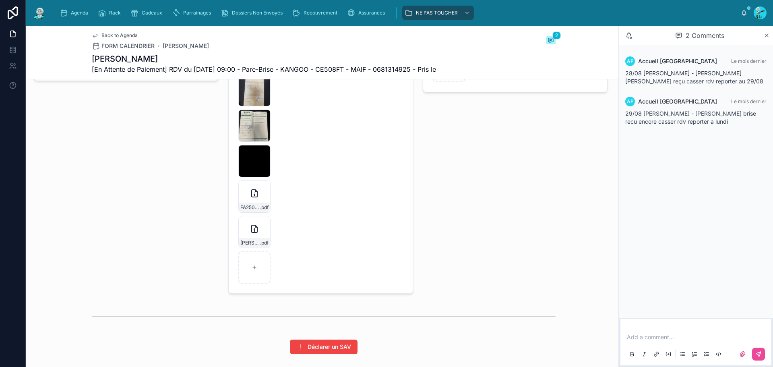
scroll to position [1329, 0]
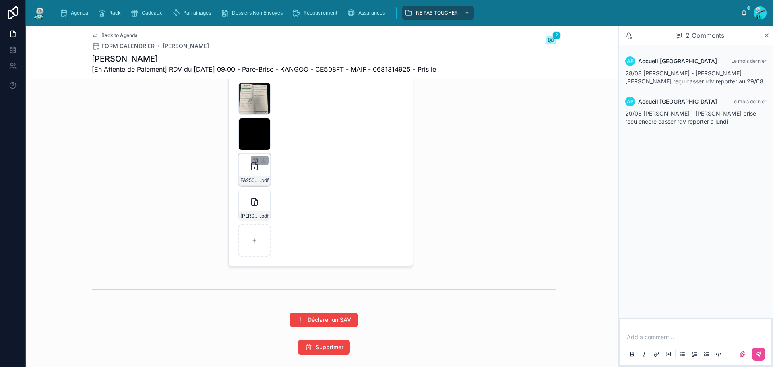
click at [254, 163] on icon "button" at bounding box center [255, 160] width 6 height 6
click at [269, 152] on icon "button" at bounding box center [270, 152] width 6 height 6
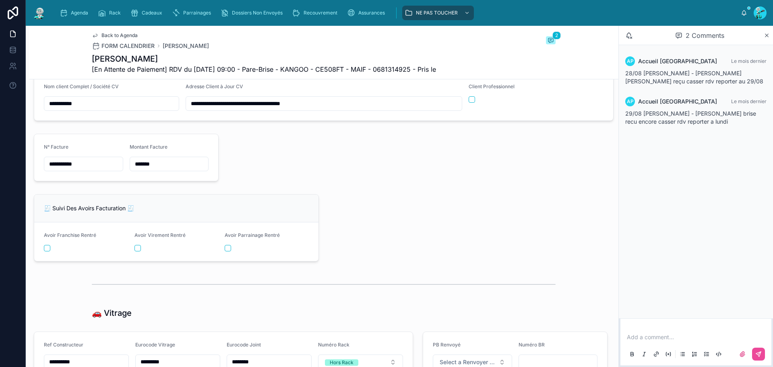
scroll to position [846, 0]
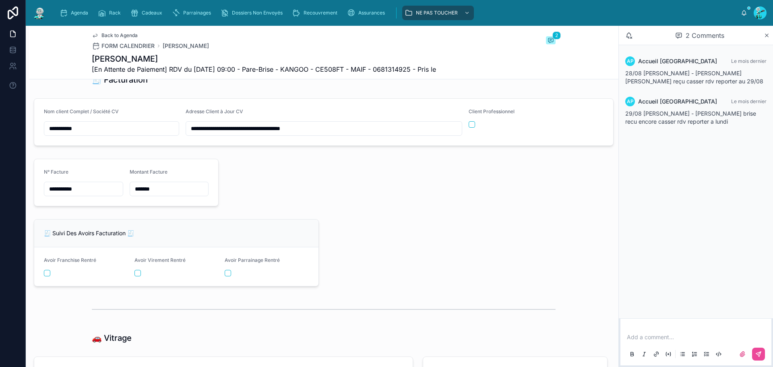
click at [97, 194] on input "**********" at bounding box center [83, 188] width 79 height 11
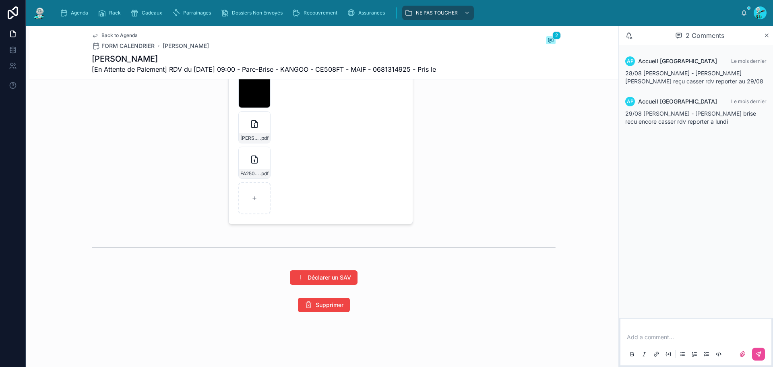
scroll to position [1377, 0]
click at [254, 151] on icon "button" at bounding box center [255, 153] width 6 height 6
click at [270, 139] on icon "button" at bounding box center [270, 139] width 6 height 6
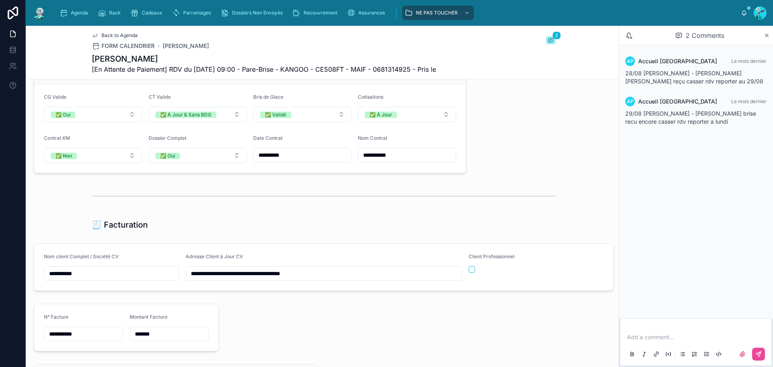
scroll to position [697, 0]
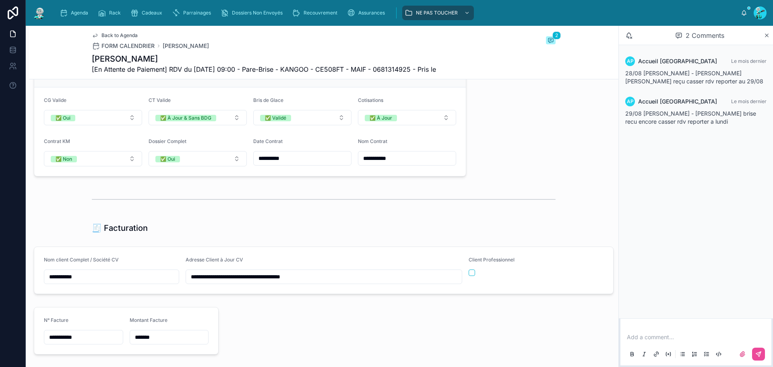
click at [297, 208] on div at bounding box center [324, 199] width 464 height 20
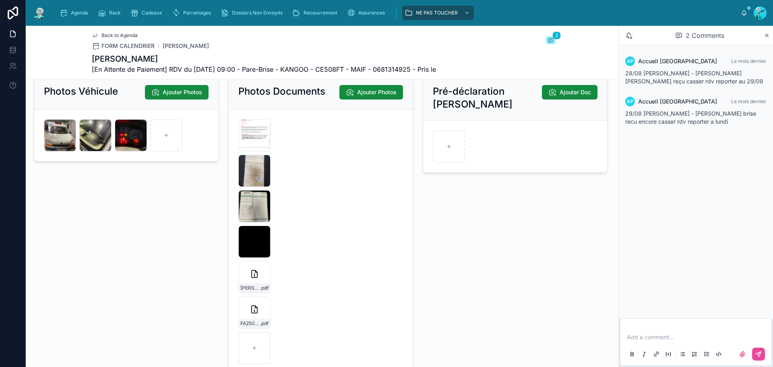
scroll to position [1261, 0]
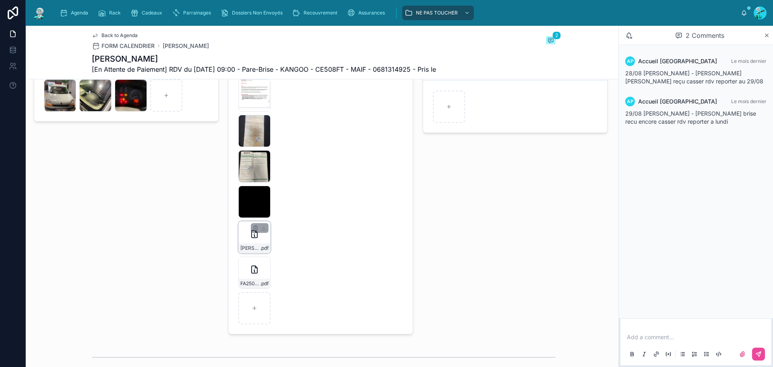
click at [255, 249] on div "[PERSON_NAME]-FA2509-7478 .pdf" at bounding box center [254, 237] width 32 height 32
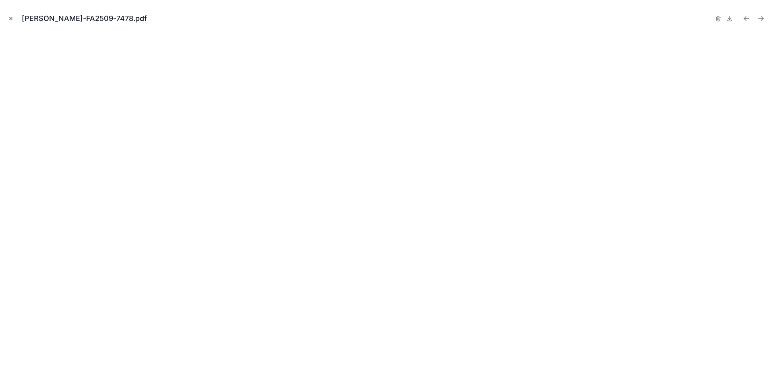
click at [7, 17] on button "Close modal" at bounding box center [10, 18] width 9 height 9
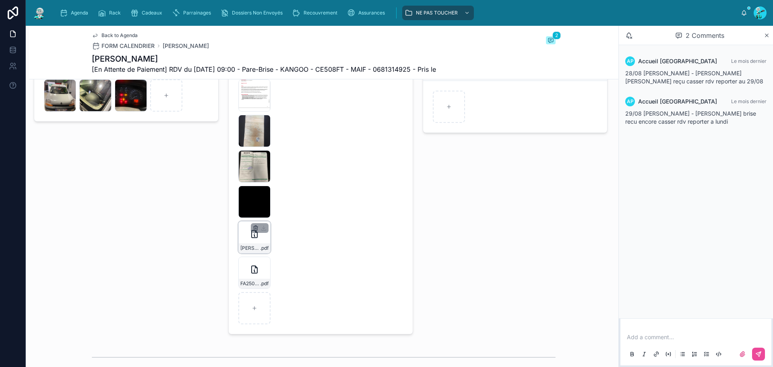
click at [254, 230] on icon "button" at bounding box center [256, 229] width 4 height 4
click at [269, 221] on icon "button" at bounding box center [270, 219] width 6 height 6
click at [252, 231] on icon "button" at bounding box center [255, 228] width 6 height 6
click at [269, 218] on icon "button" at bounding box center [271, 220] width 4 height 4
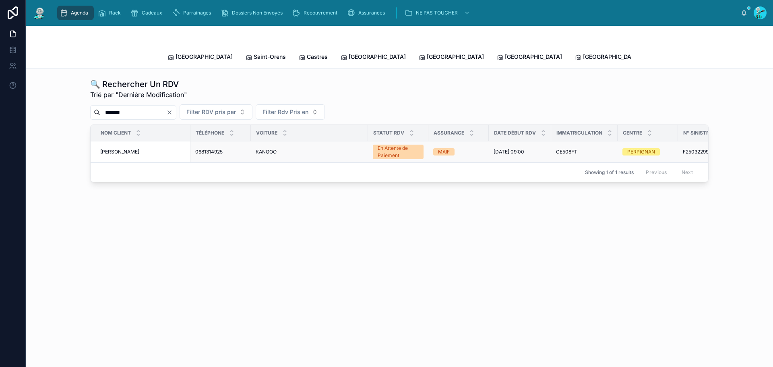
click at [156, 149] on div "[PERSON_NAME] [PERSON_NAME]" at bounding box center [142, 152] width 85 height 6
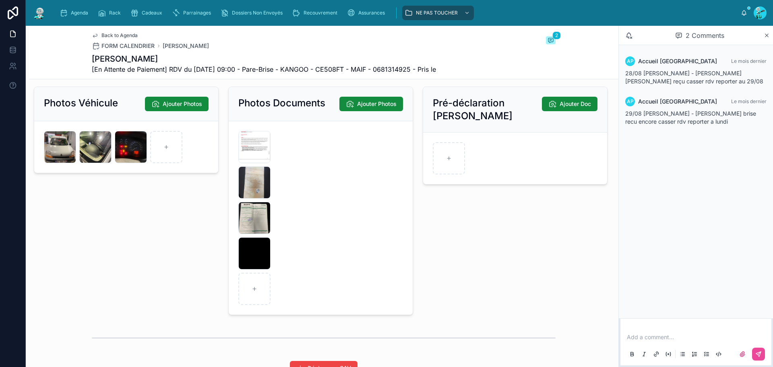
scroll to position [1226, 0]
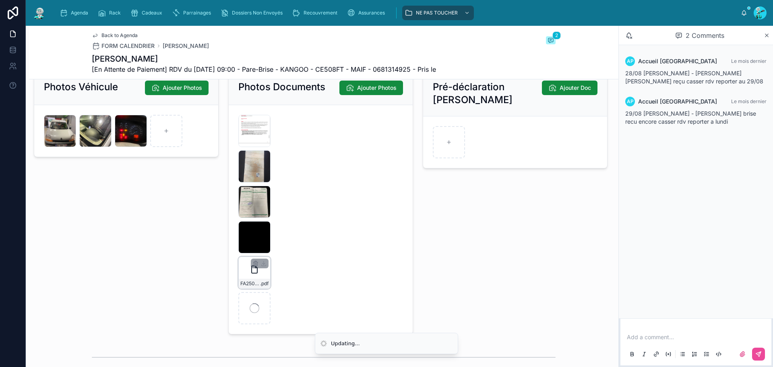
click at [263, 288] on div "FA2509-7478 .pdf" at bounding box center [254, 284] width 31 height 10
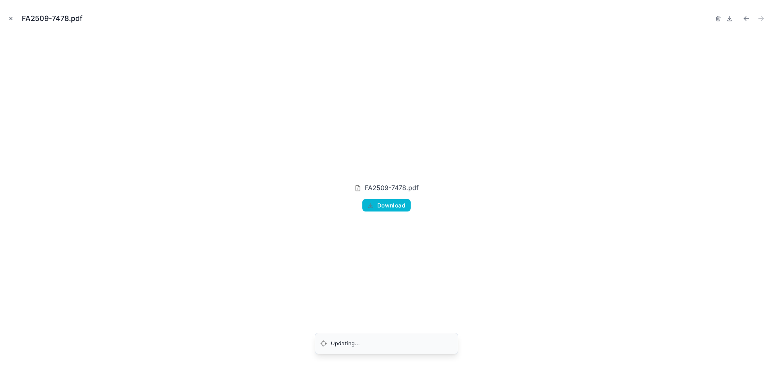
click at [10, 20] on icon "Close modal" at bounding box center [11, 19] width 6 height 6
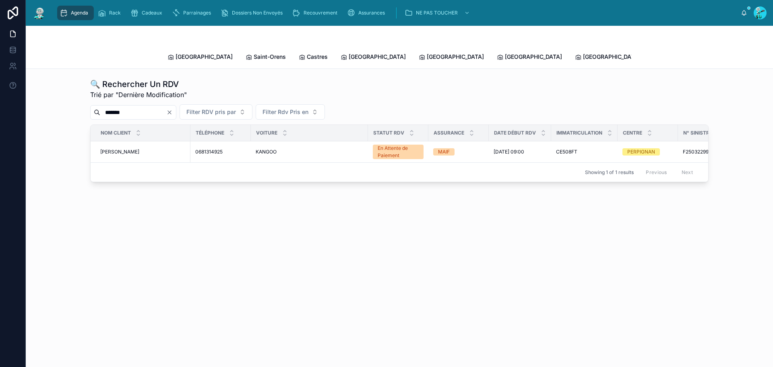
click at [84, 12] on span "Agenda" at bounding box center [79, 13] width 17 height 6
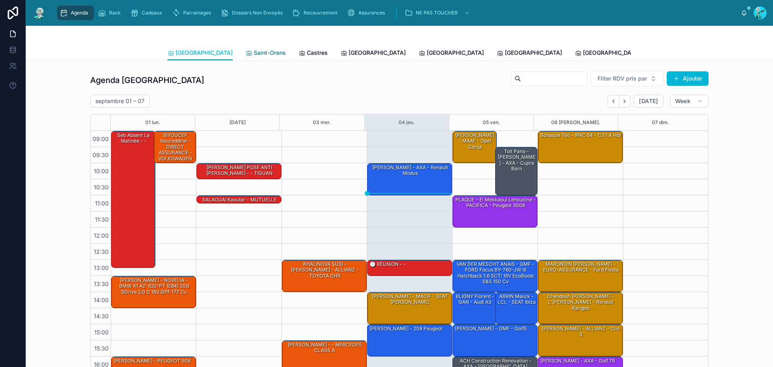
click at [254, 53] on span "Saint-Orens" at bounding box center [270, 53] width 32 height 8
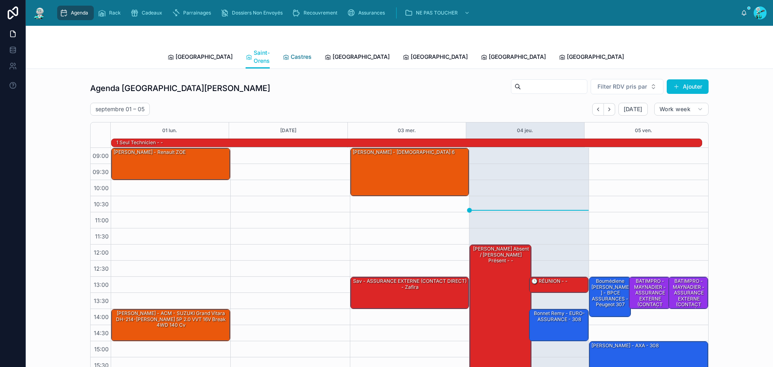
click at [291, 55] on span "Castres" at bounding box center [301, 57] width 21 height 8
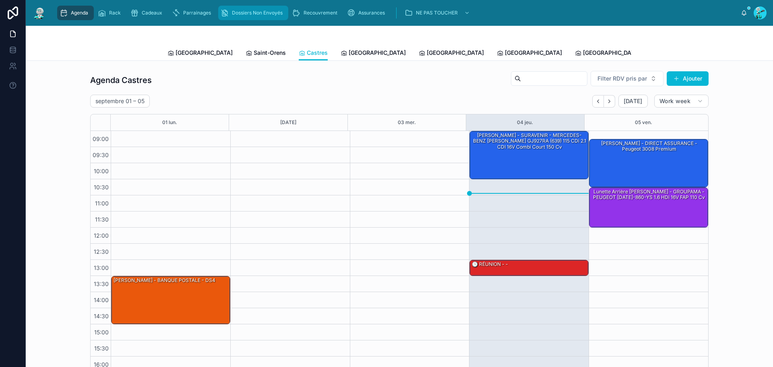
click at [266, 12] on span "Dossiers Non Envoyés" at bounding box center [257, 13] width 51 height 6
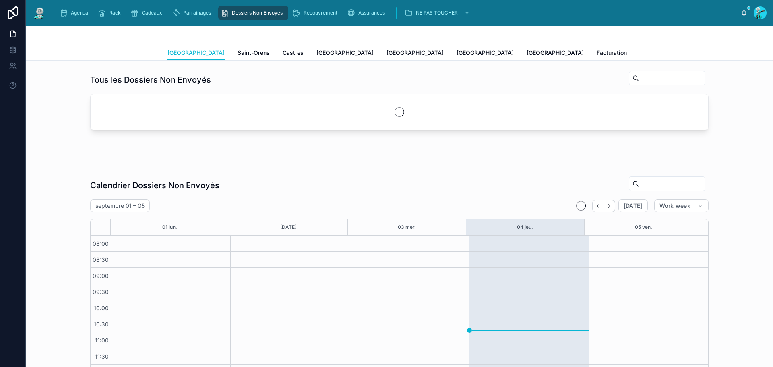
scroll to position [110, 0]
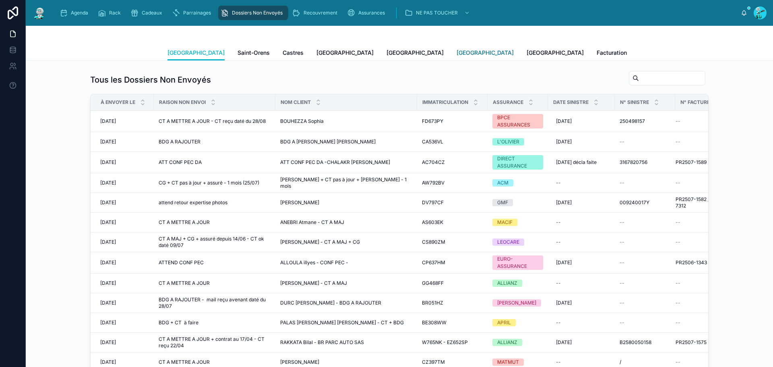
click at [457, 55] on span "[GEOGRAPHIC_DATA]" at bounding box center [485, 53] width 57 height 8
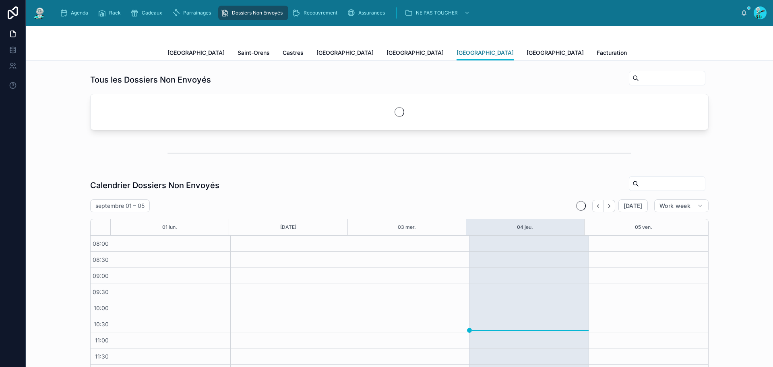
scroll to position [110, 0]
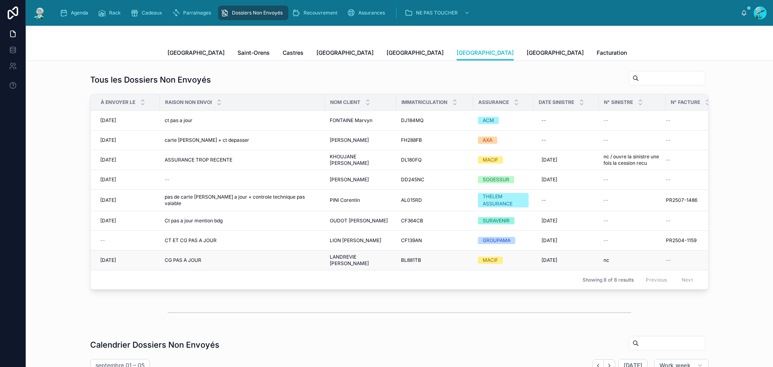
click at [213, 263] on div "CG PAS A JOUR CG PAS A JOUR" at bounding box center [242, 260] width 155 height 6
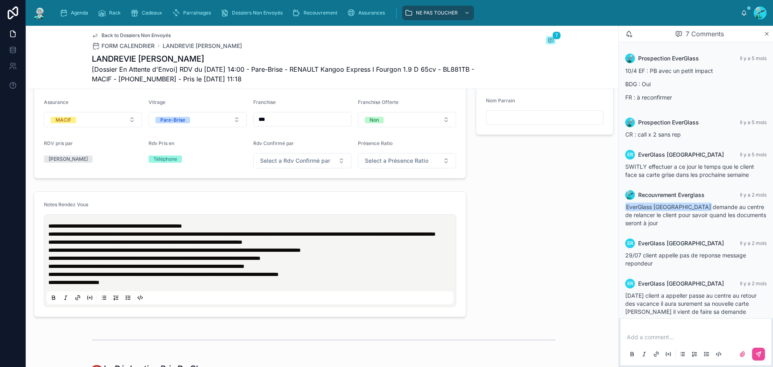
scroll to position [49, 0]
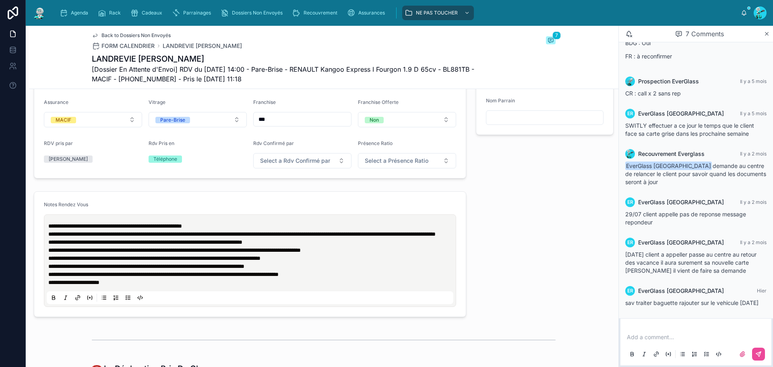
click at [222, 230] on p "**********" at bounding box center [251, 226] width 407 height 8
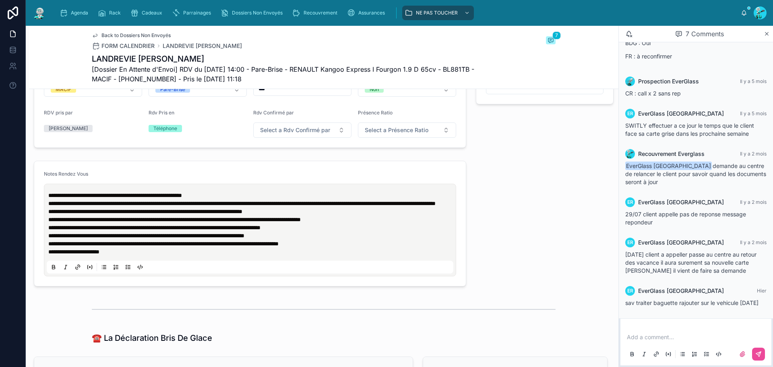
scroll to position [403, 0]
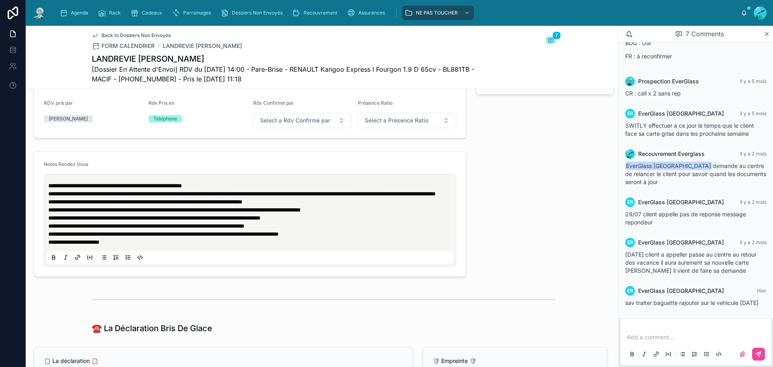
click at [49, 188] on span "**********" at bounding box center [115, 186] width 134 height 6
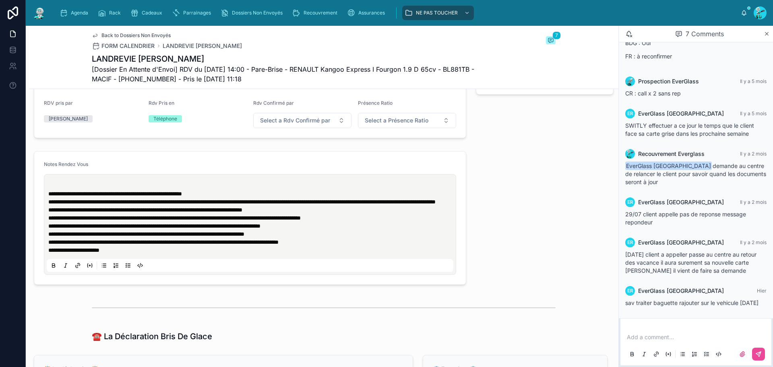
click at [52, 190] on p at bounding box center [251, 186] width 407 height 8
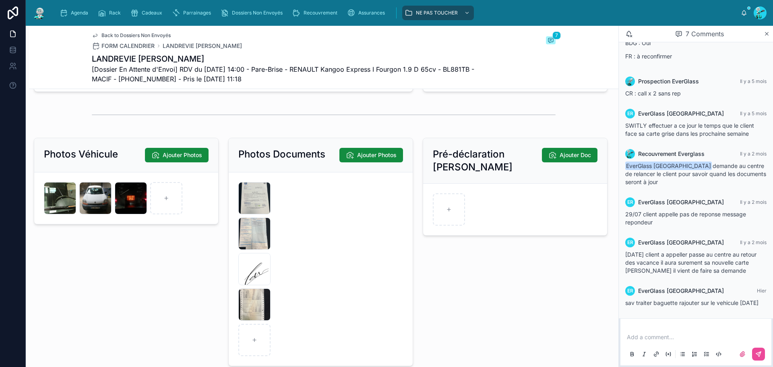
scroll to position [1329, 0]
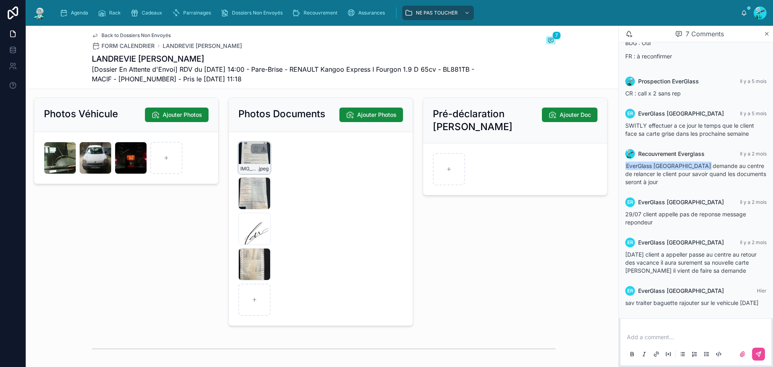
click at [264, 152] on icon at bounding box center [264, 148] width 6 height 6
click at [263, 149] on icon at bounding box center [264, 148] width 3 height 1
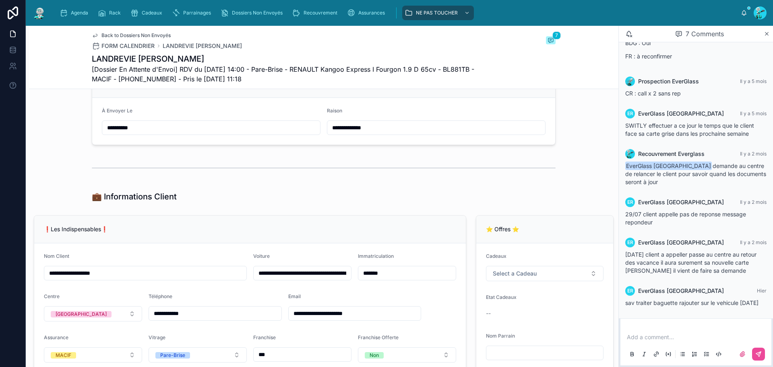
scroll to position [121, 0]
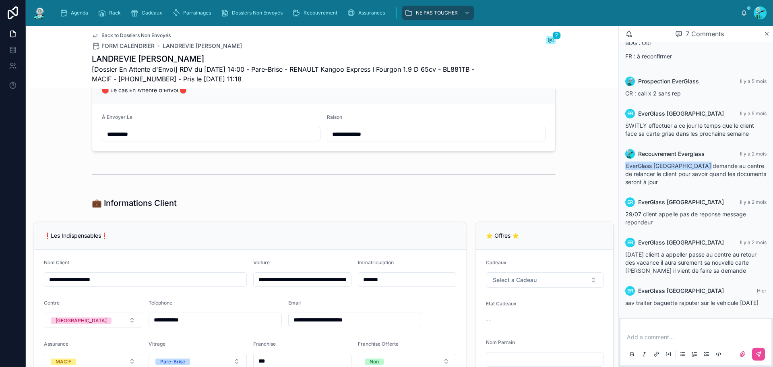
click at [405, 285] on input "*******" at bounding box center [406, 279] width 97 height 11
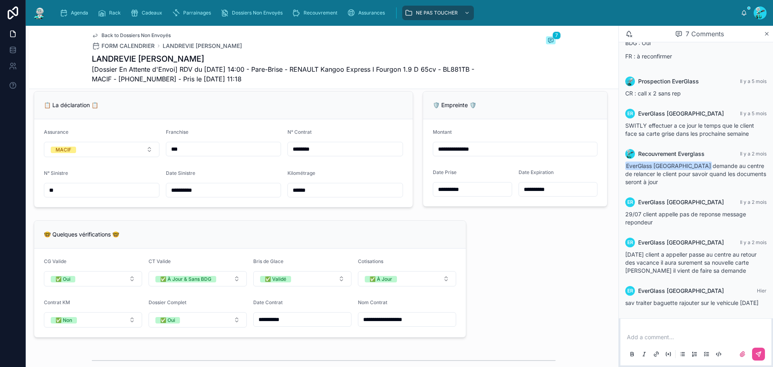
scroll to position [685, 0]
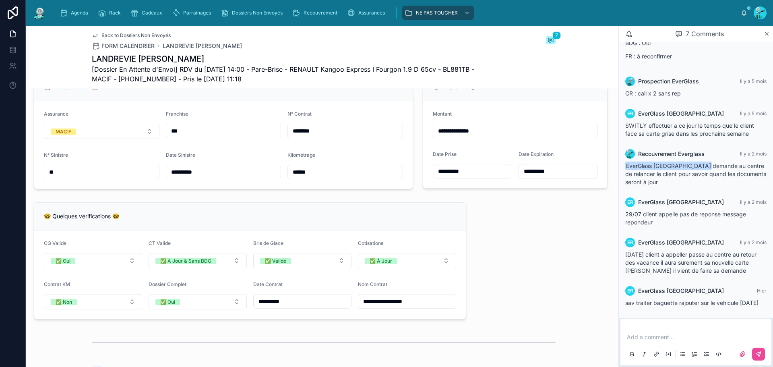
click at [319, 178] on input "******" at bounding box center [345, 171] width 115 height 11
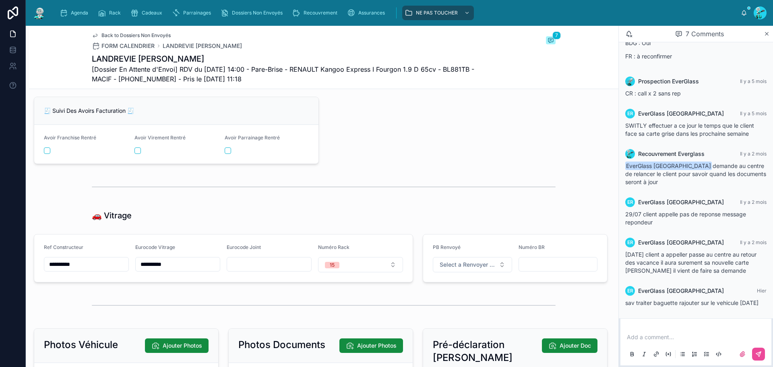
scroll to position [1168, 0]
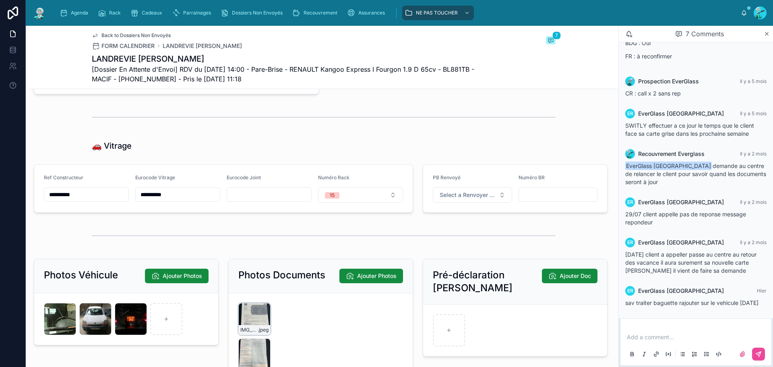
click at [91, 200] on input "**********" at bounding box center [86, 194] width 84 height 11
click at [173, 200] on input "*********" at bounding box center [178, 194] width 84 height 11
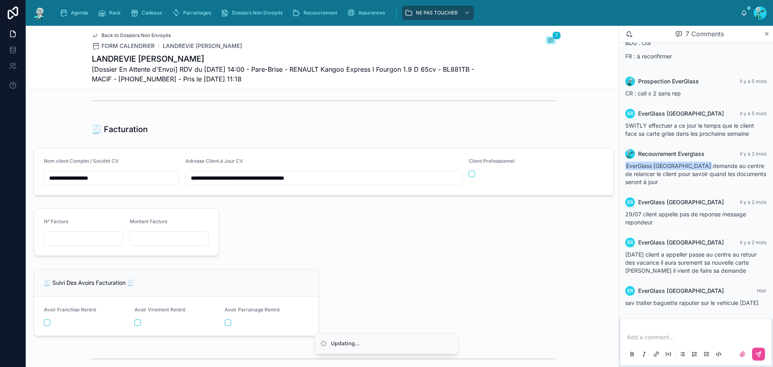
click at [88, 246] on div at bounding box center [83, 238] width 79 height 14
click at [93, 244] on input "text" at bounding box center [83, 238] width 79 height 11
drag, startPoint x: 84, startPoint y: 251, endPoint x: 80, endPoint y: 251, distance: 4.4
click at [84, 244] on input "text" at bounding box center [83, 238] width 79 height 11
paste input "**********"
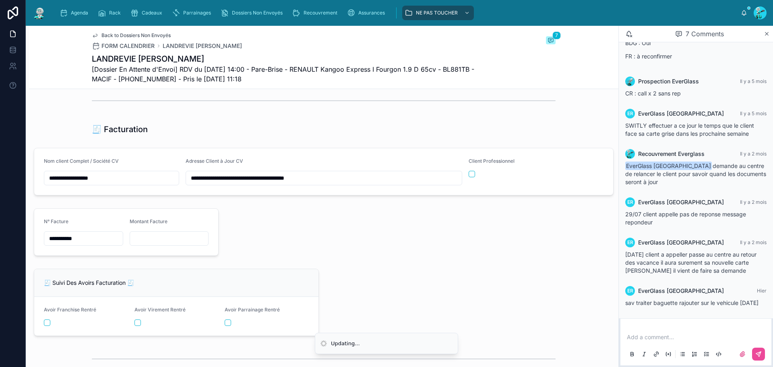
type input "**********"
click at [161, 244] on input "text" at bounding box center [169, 238] width 79 height 11
paste input "*******"
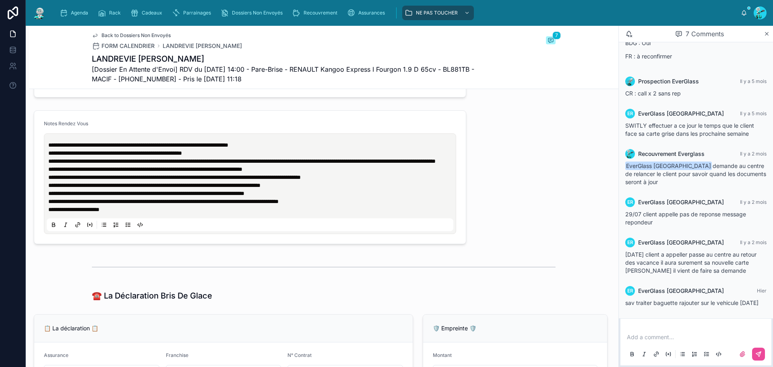
scroll to position [443, 0]
type input "*******"
click at [47, 151] on div "**********" at bounding box center [250, 184] width 407 height 95
click at [50, 148] on span "**********" at bounding box center [138, 146] width 180 height 6
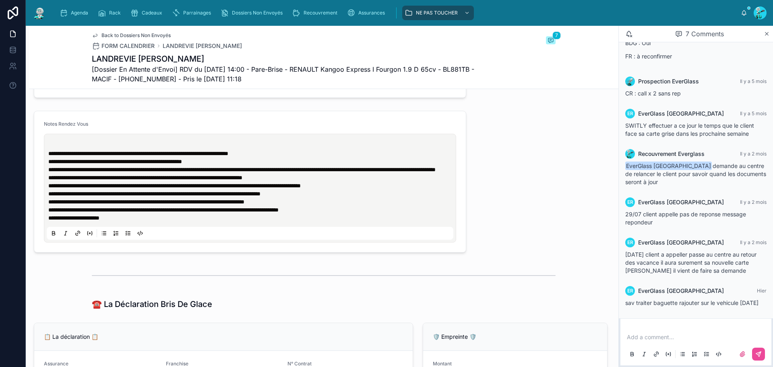
click at [52, 149] on p at bounding box center [251, 145] width 407 height 8
click at [76, 149] on p at bounding box center [251, 145] width 407 height 8
click at [132, 149] on p "**********" at bounding box center [251, 145] width 407 height 8
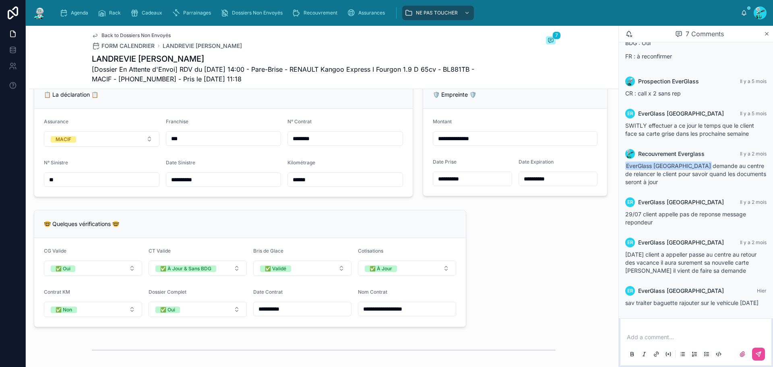
scroll to position [683, 0]
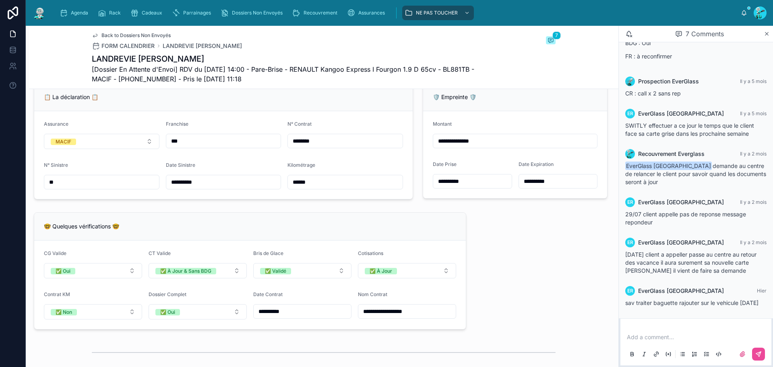
click at [350, 147] on input "********" at bounding box center [345, 140] width 115 height 11
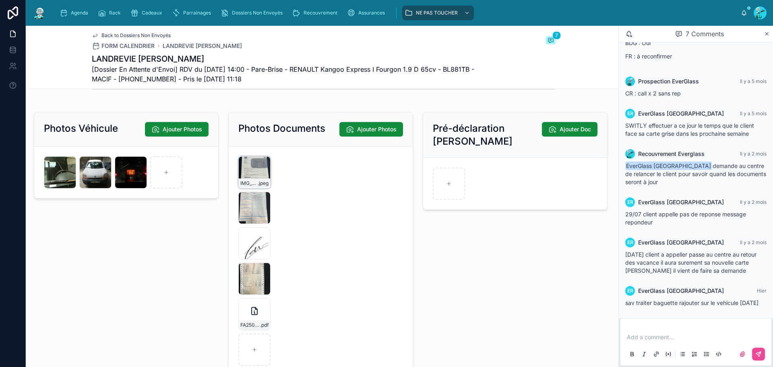
scroll to position [1327, 0]
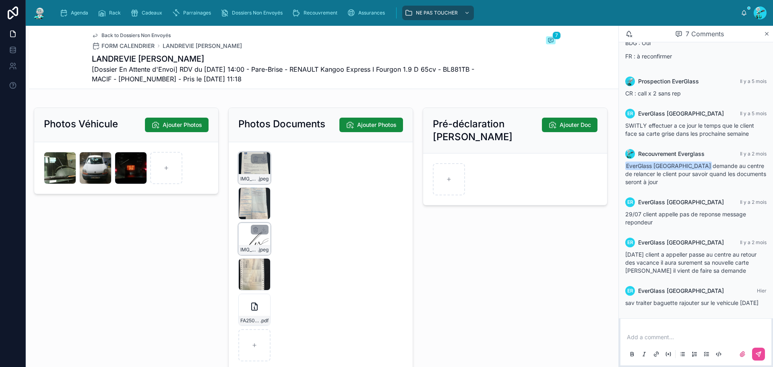
click at [266, 253] on span ".jpeg" at bounding box center [263, 249] width 11 height 6
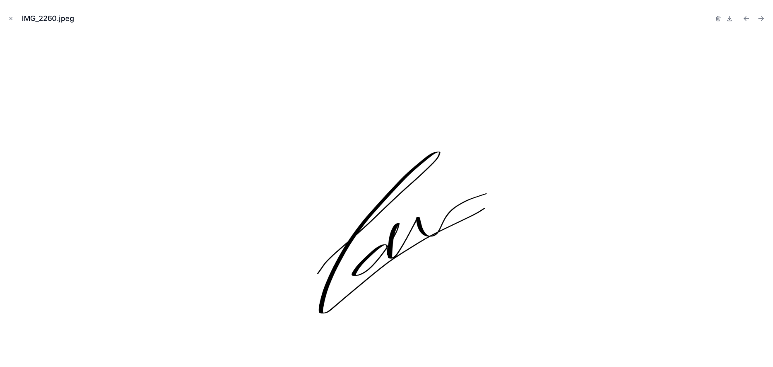
click at [4, 13] on div "IMG_2260.jpeg" at bounding box center [386, 183] width 773 height 367
drag, startPoint x: 10, startPoint y: 17, endPoint x: 157, endPoint y: 14, distance: 147.0
click at [11, 17] on icon "Close modal" at bounding box center [11, 19] width 6 height 6
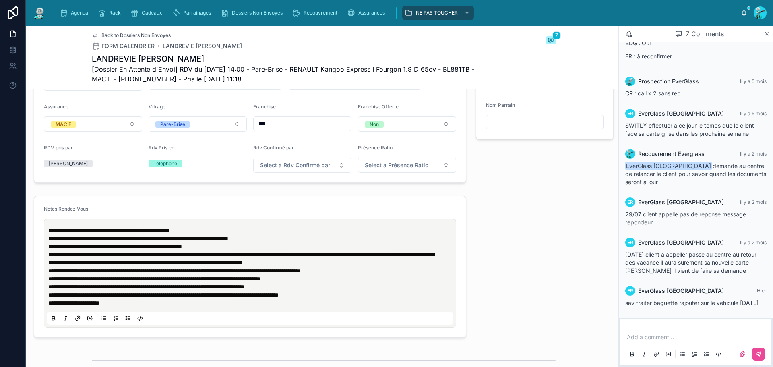
scroll to position [320, 0]
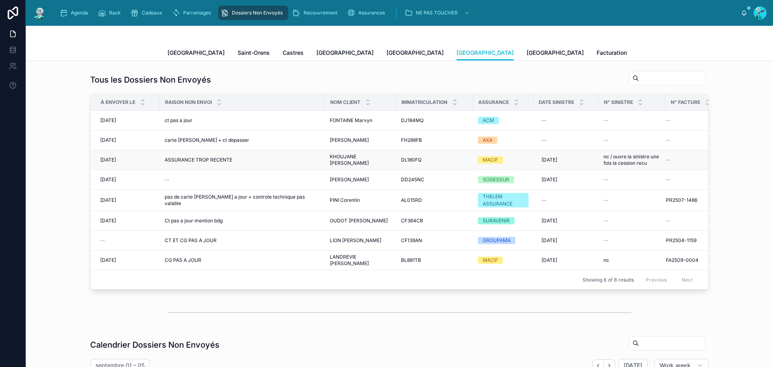
click at [272, 161] on div "ASSURANCE TROP RECENTE ASSURANCE TROP RECENTE" at bounding box center [242, 160] width 155 height 6
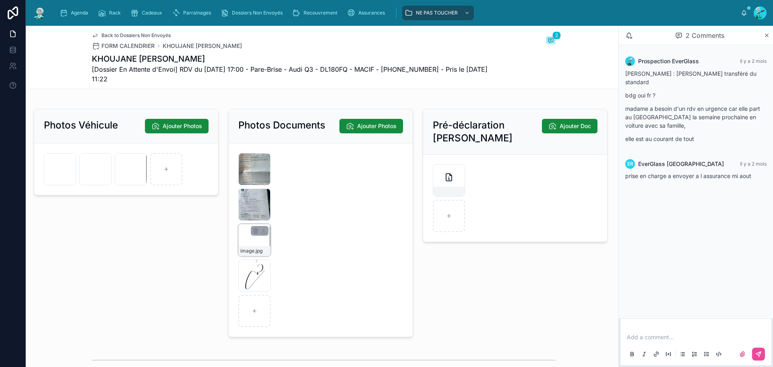
scroll to position [1369, 0]
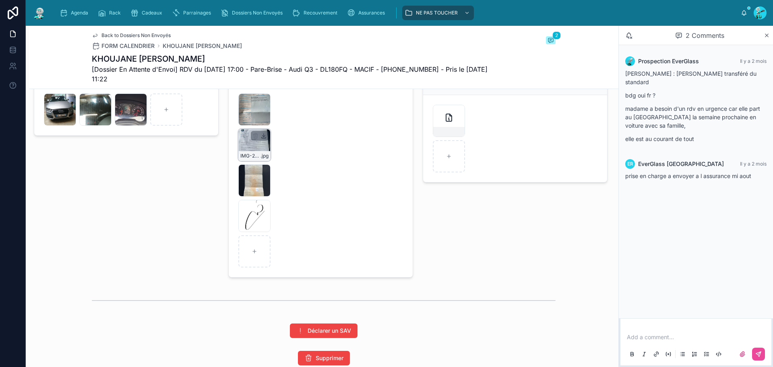
click at [264, 137] on icon at bounding box center [264, 135] width 0 height 3
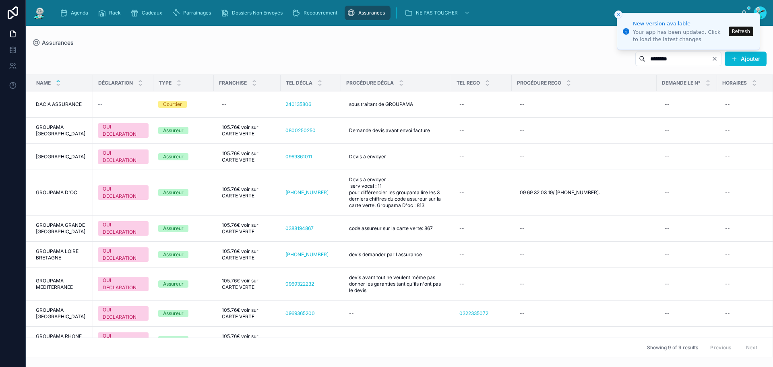
drag, startPoint x: 0, startPoint y: 0, endPoint x: 663, endPoint y: 60, distance: 665.9
click at [663, 60] on input "********" at bounding box center [678, 58] width 66 height 11
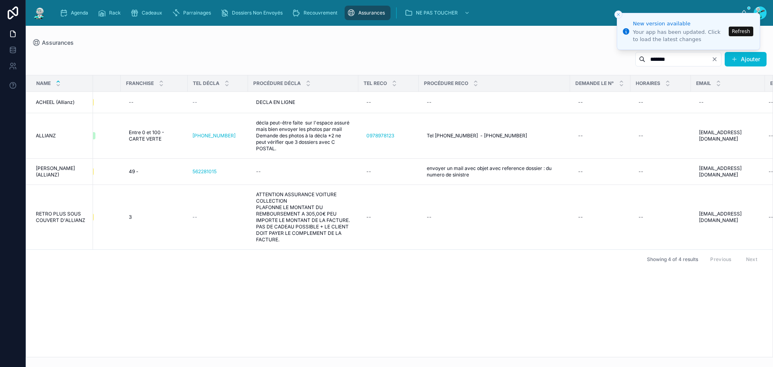
scroll to position [0, 147]
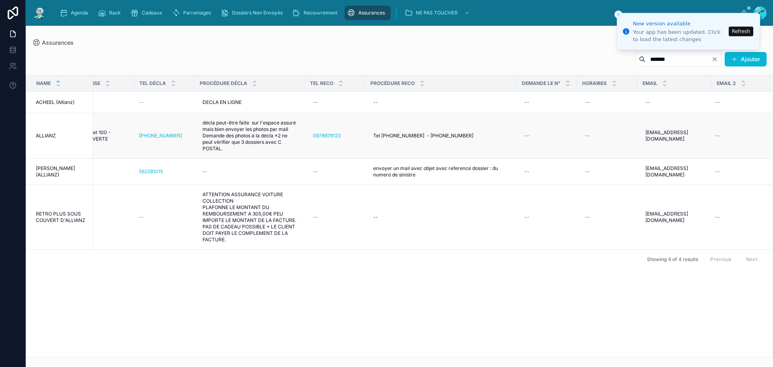
type input "*******"
drag, startPoint x: 633, startPoint y: 137, endPoint x: 703, endPoint y: 144, distance: 70.4
click at [703, 144] on tr "ALLIANZ ALLIANZ OUI DECLARATION Assureur Entre 0 et 100 - CARTE VERTE Entre 0 e…" at bounding box center [326, 136] width 893 height 46
copy tr "monsinistre@allianz.fr"
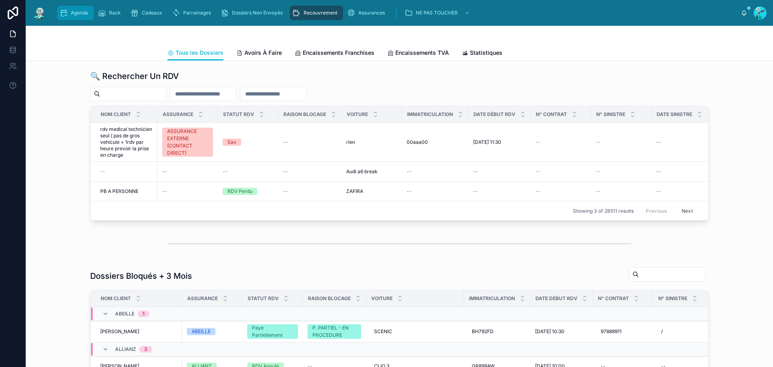
drag, startPoint x: 59, startPoint y: 14, endPoint x: 68, endPoint y: 14, distance: 8.9
click at [60, 14] on icon "scrollable content" at bounding box center [64, 13] width 8 height 8
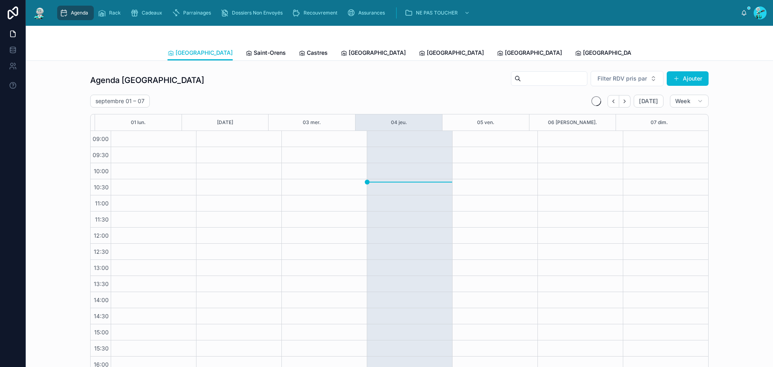
scroll to position [46, 0]
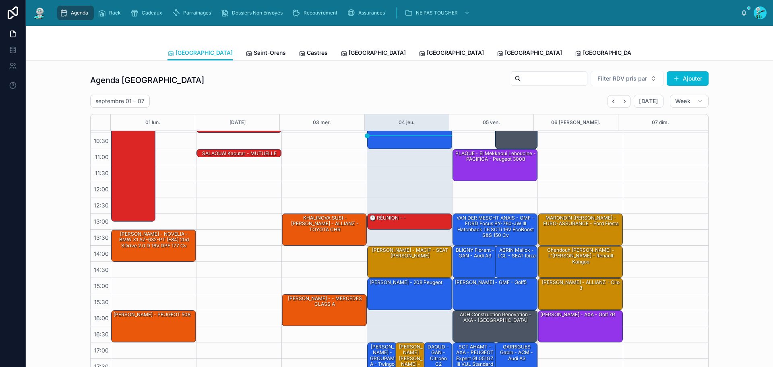
click at [728, 50] on span "Tous Centres" at bounding box center [745, 53] width 35 height 8
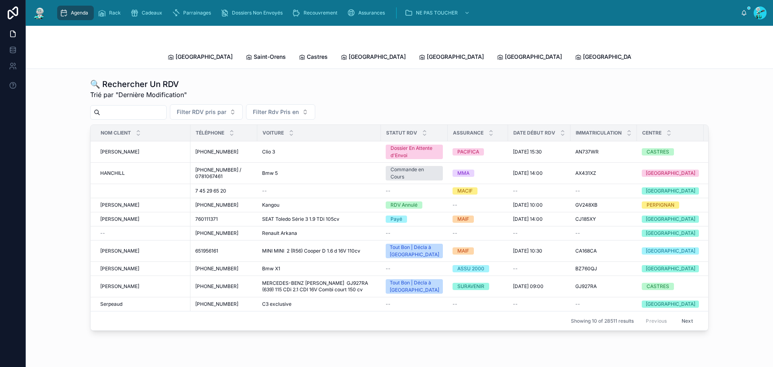
click at [114, 107] on input "text" at bounding box center [133, 112] width 66 height 11
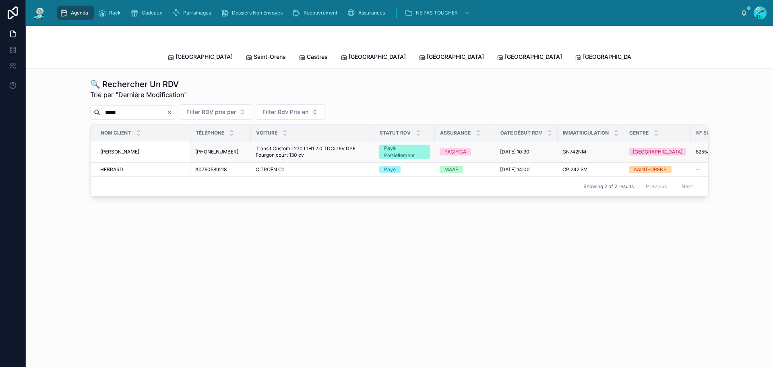
type input "*****"
click at [137, 149] on div "BRARD Olivier BRARD Olivier" at bounding box center [142, 152] width 85 height 6
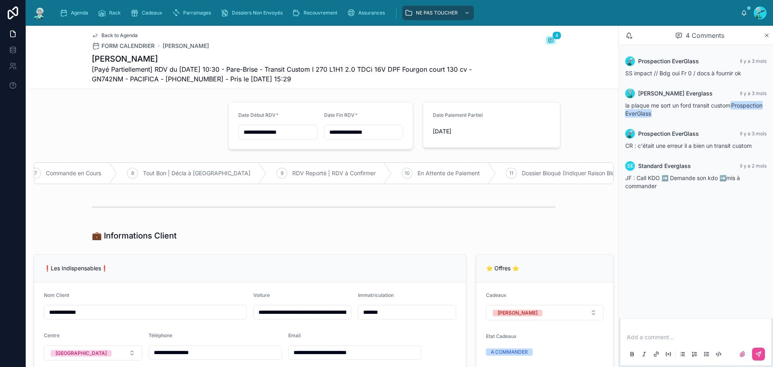
type input "**********"
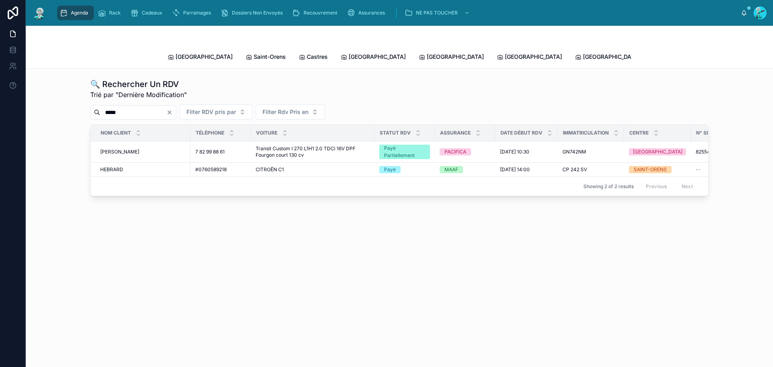
click at [155, 109] on input "*****" at bounding box center [133, 112] width 66 height 11
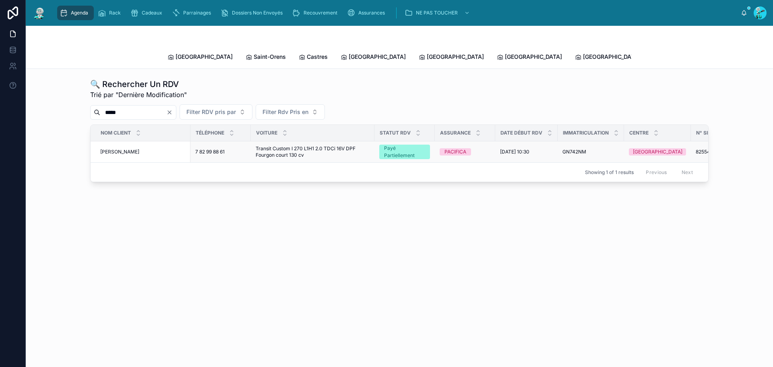
type input "*****"
click at [125, 149] on span "[PERSON_NAME]" at bounding box center [119, 152] width 39 height 6
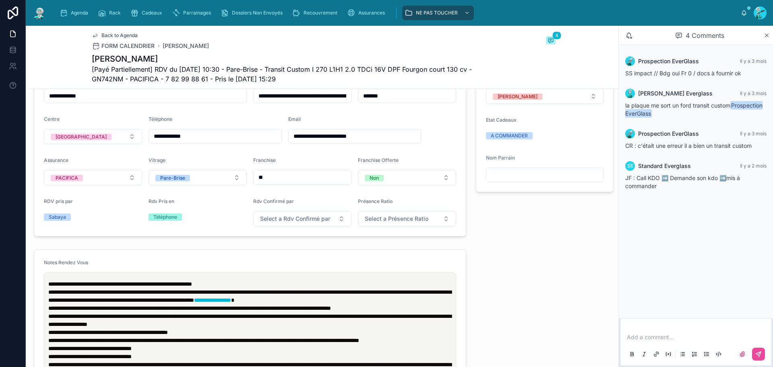
scroll to position [121, 0]
